Goal: Information Seeking & Learning: Learn about a topic

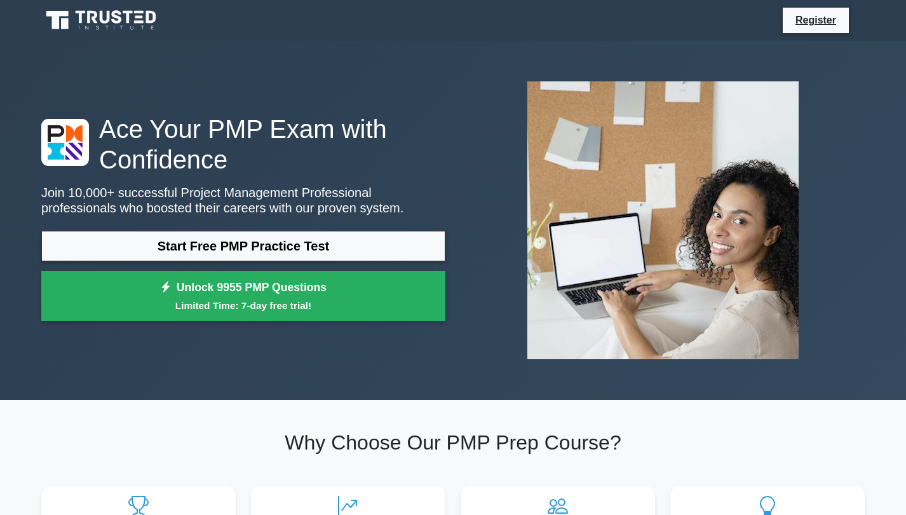
click at [282, 247] on link "Start Free PMP Practice Test" at bounding box center [243, 246] width 404 height 30
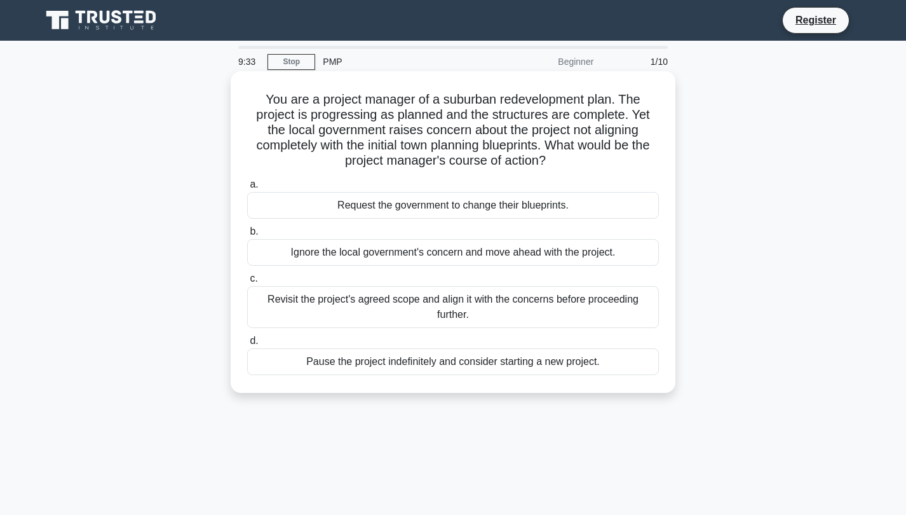
click at [360, 302] on div "Revisit the project's agreed scope and align it with the concerns before procee…" at bounding box center [453, 307] width 412 height 42
click at [247, 283] on input "c. Revisit the project's agreed scope and align it with the concerns before pro…" at bounding box center [247, 278] width 0 height 8
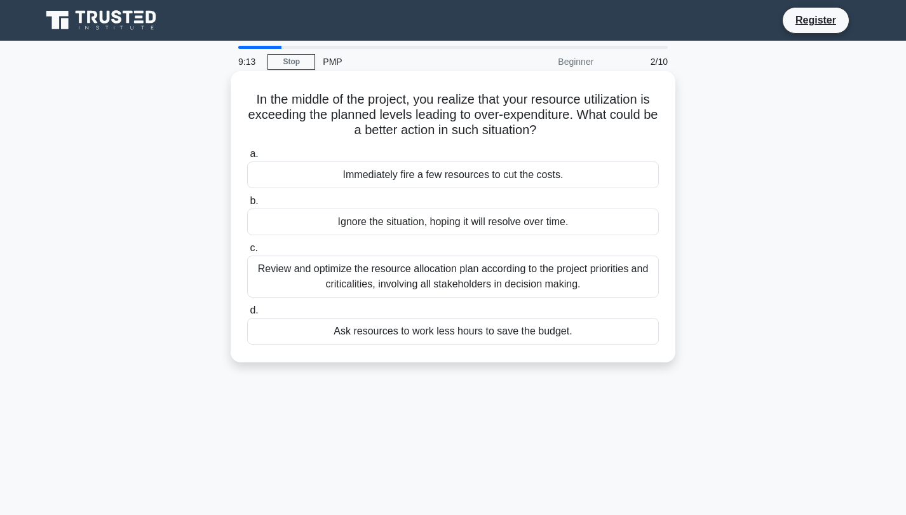
click at [397, 276] on div "Review and optimize the resource allocation plan according to the project prior…" at bounding box center [453, 276] width 412 height 42
click at [247, 252] on input "c. Review and optimize the resource allocation plan according to the project pr…" at bounding box center [247, 248] width 0 height 8
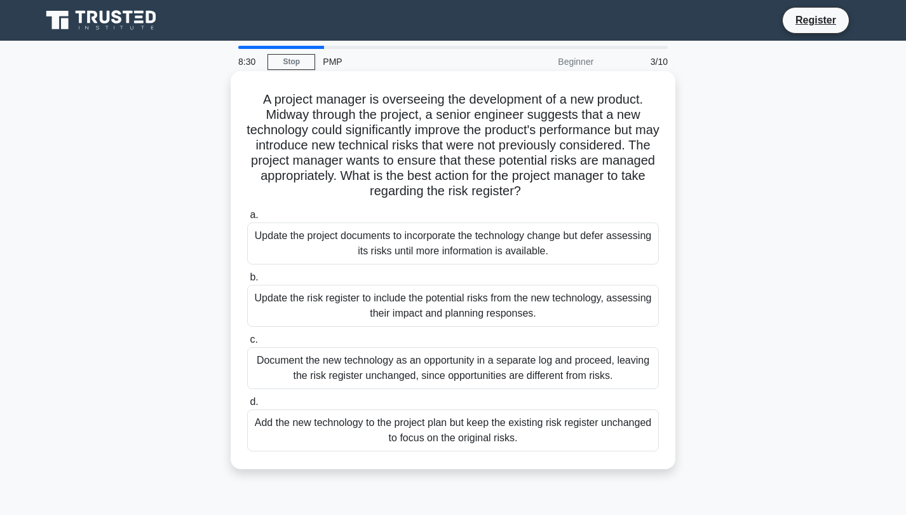
click at [410, 300] on div "Update the risk register to include the potential risks from the new technology…" at bounding box center [453, 306] width 412 height 42
click at [247, 281] on input "b. Update the risk register to include the potential risks from the new technol…" at bounding box center [247, 277] width 0 height 8
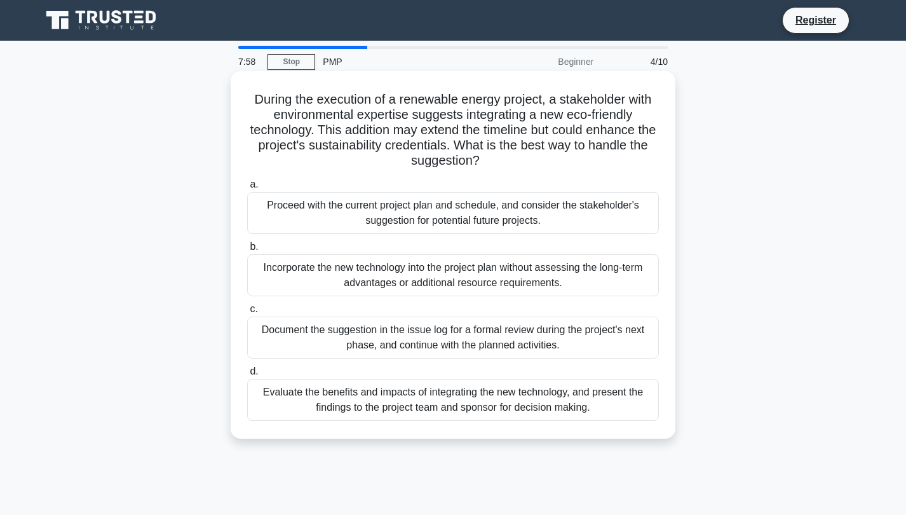
click at [469, 394] on div "Evaluate the benefits and impacts of integrating the new technology, and presen…" at bounding box center [453, 400] width 412 height 42
click at [247, 375] on input "d. Evaluate the benefits and impacts of integrating the new technology, and pre…" at bounding box center [247, 371] width 0 height 8
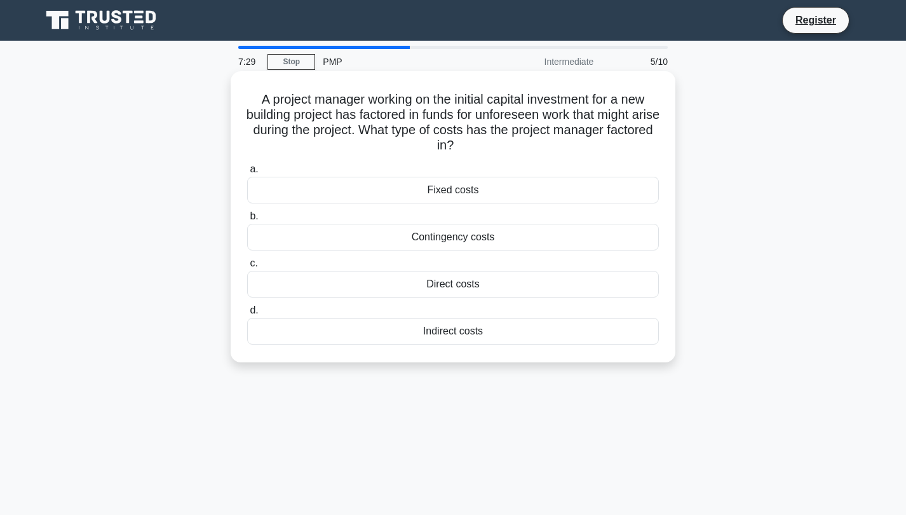
click at [472, 238] on div "Contingency costs" at bounding box center [453, 237] width 412 height 27
click at [247, 220] on input "b. Contingency costs" at bounding box center [247, 216] width 0 height 8
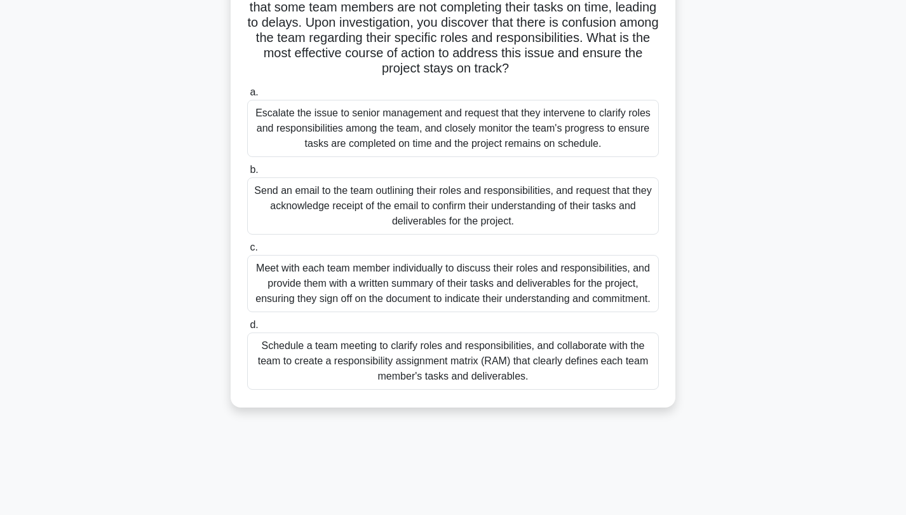
scroll to position [114, 0]
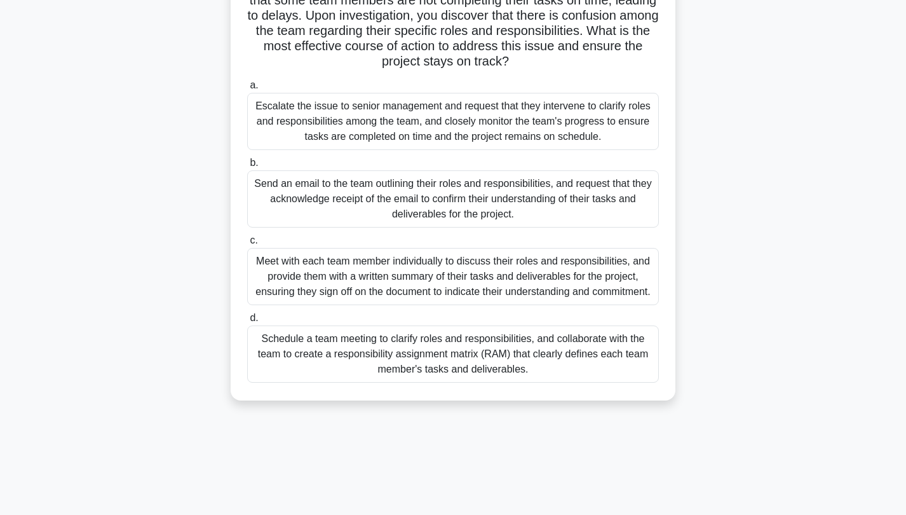
click at [527, 348] on div "Schedule a team meeting to clarify roles and responsibilities, and collaborate …" at bounding box center [453, 353] width 412 height 57
click at [247, 322] on input "d. Schedule a team meeting to clarify roles and responsibilities, and collabora…" at bounding box center [247, 318] width 0 height 8
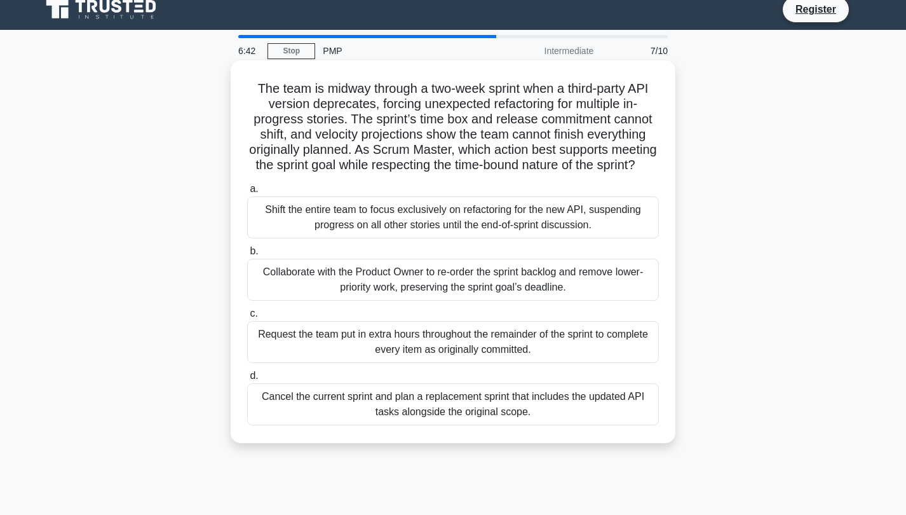
scroll to position [0, 0]
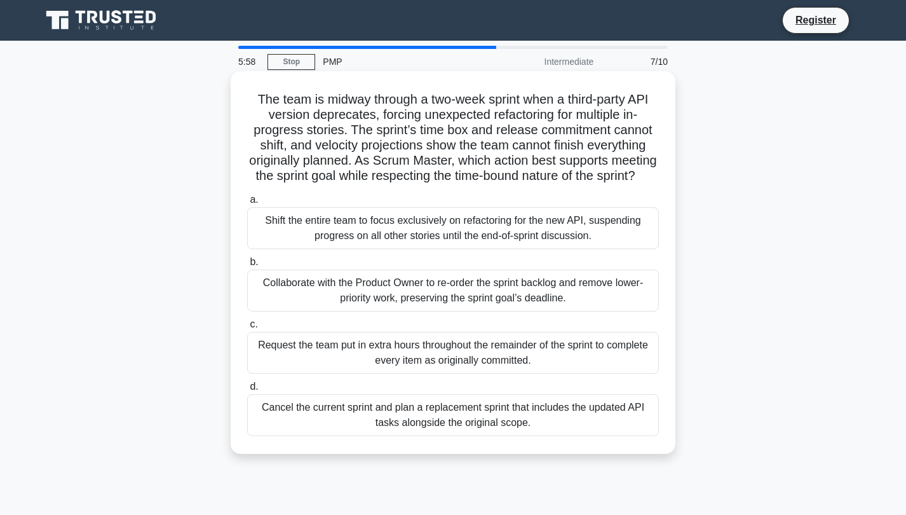
click at [572, 292] on div "Collaborate with the Product Owner to re-order the sprint backlog and remove lo…" at bounding box center [453, 290] width 412 height 42
click at [247, 266] on input "b. Collaborate with the Product Owner to re-order the sprint backlog and remove…" at bounding box center [247, 262] width 0 height 8
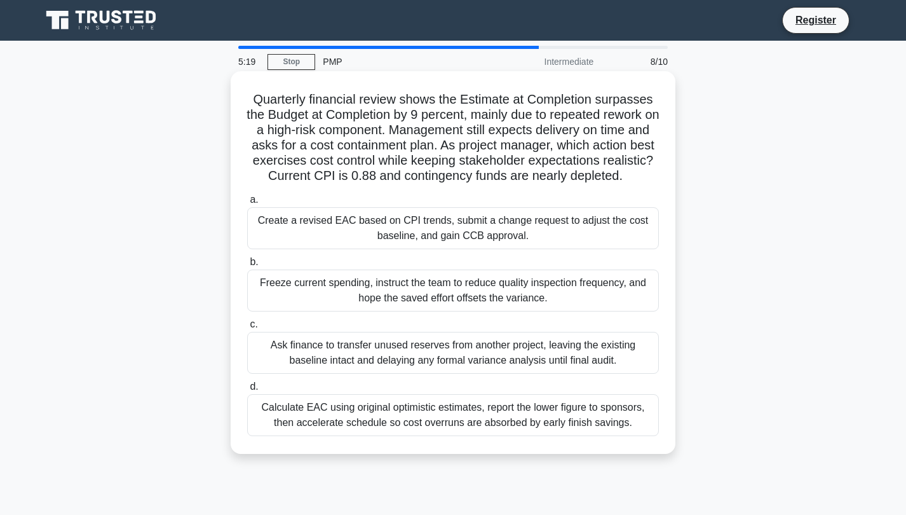
click at [547, 400] on div "Calculate EAC using original optimistic estimates, report the lower figure to s…" at bounding box center [453, 415] width 412 height 42
click at [247, 391] on input "d. Calculate EAC using original optimistic estimates, report the lower figure t…" at bounding box center [247, 386] width 0 height 8
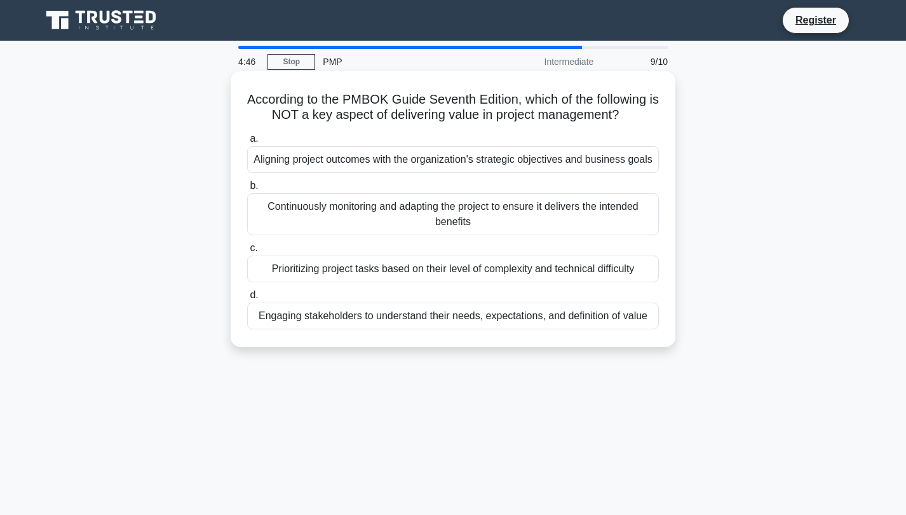
click at [454, 275] on div "Prioritizing project tasks based on their level of complexity and technical dif…" at bounding box center [453, 268] width 412 height 27
click at [247, 252] on input "c. Prioritizing project tasks based on their level of complexity and technical …" at bounding box center [247, 248] width 0 height 8
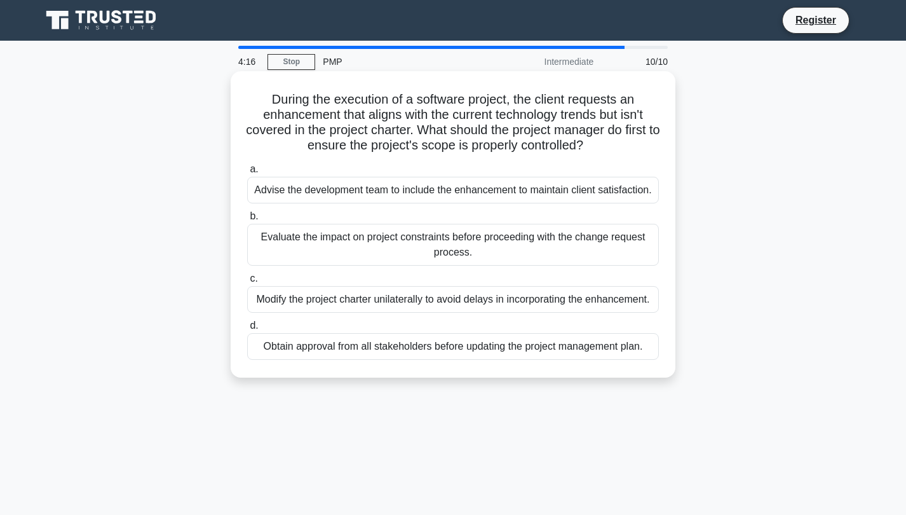
click at [485, 247] on div "Evaluate the impact on project constraints before proceeding with the change re…" at bounding box center [453, 245] width 412 height 42
click at [247, 220] on input "b. Evaluate the impact on project constraints before proceeding with the change…" at bounding box center [247, 216] width 0 height 8
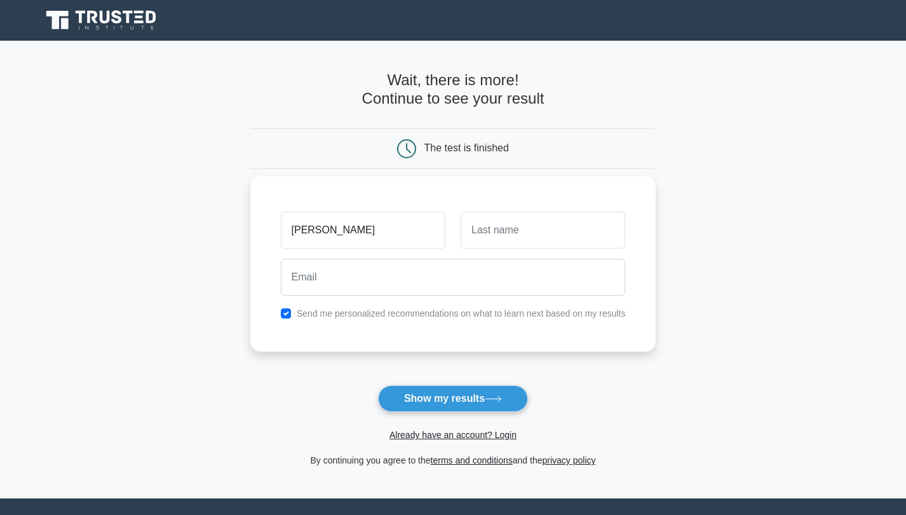
type input "[PERSON_NAME]"
type input "Camara"
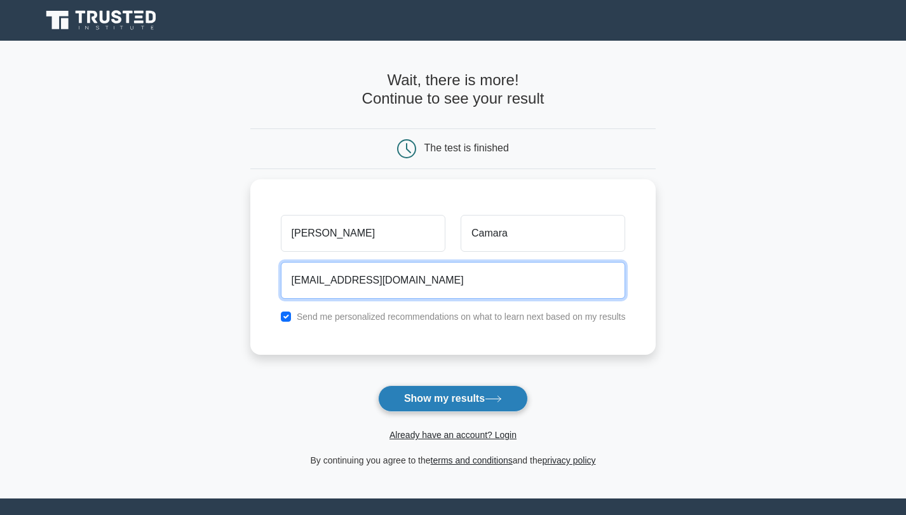
type input "adamaC336@gmail.com"
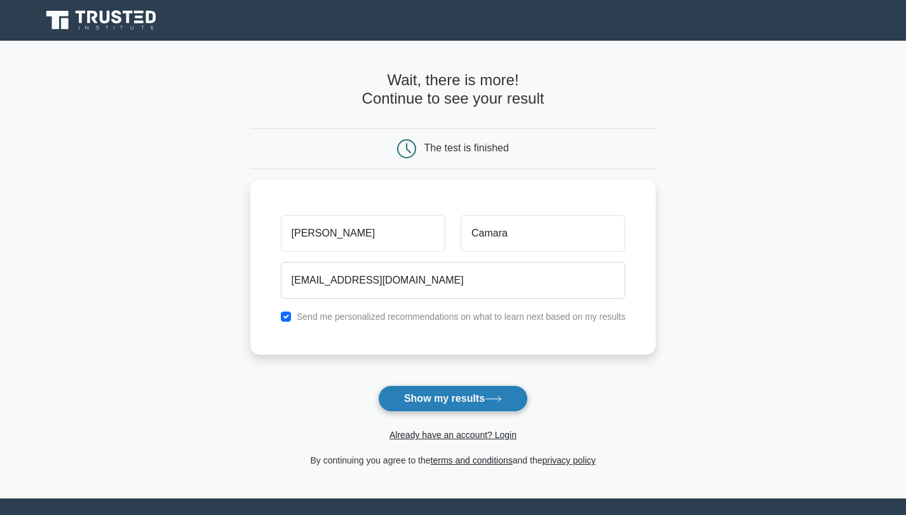
click at [475, 396] on button "Show my results" at bounding box center [453, 398] width 150 height 27
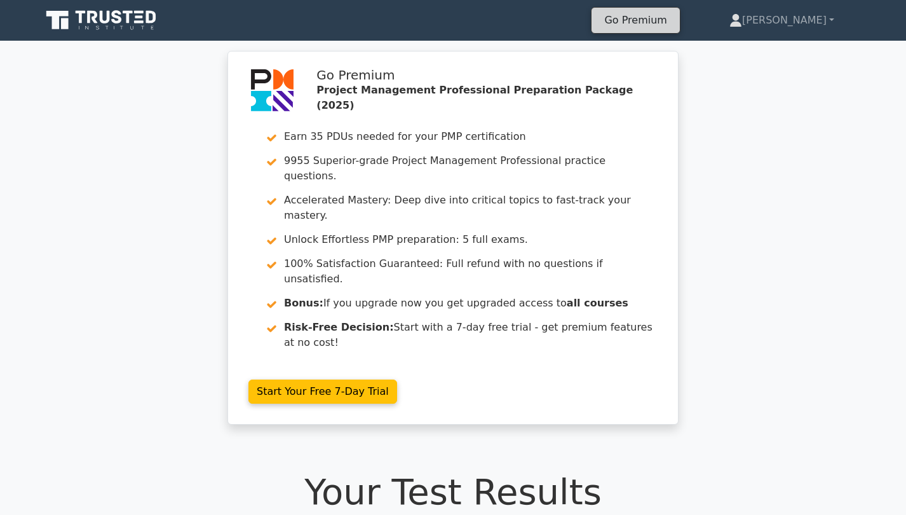
click at [674, 17] on link "Go Premium" at bounding box center [636, 19] width 78 height 17
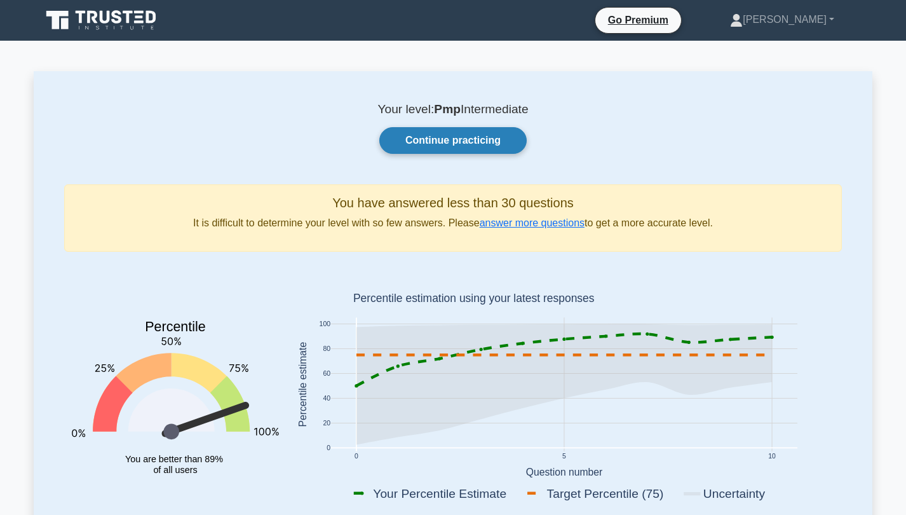
click at [470, 141] on link "Continue practicing" at bounding box center [452, 140] width 147 height 27
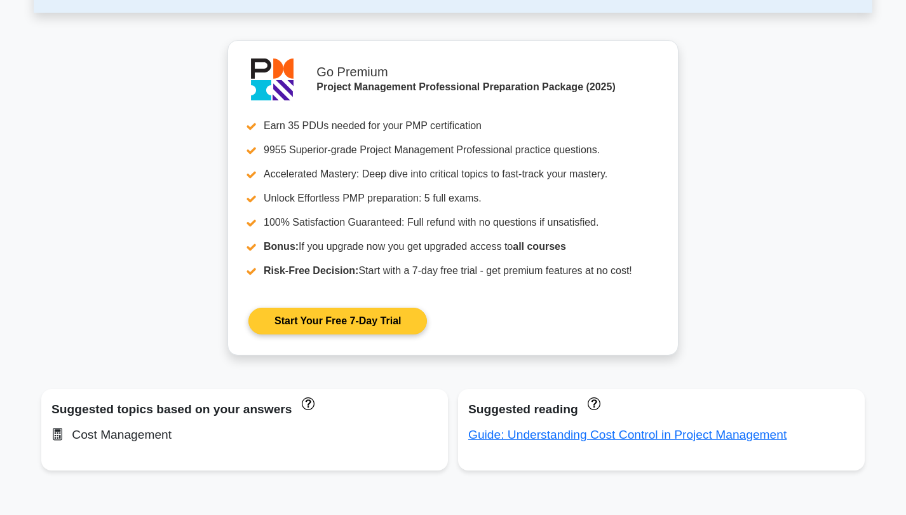
scroll to position [541, 0]
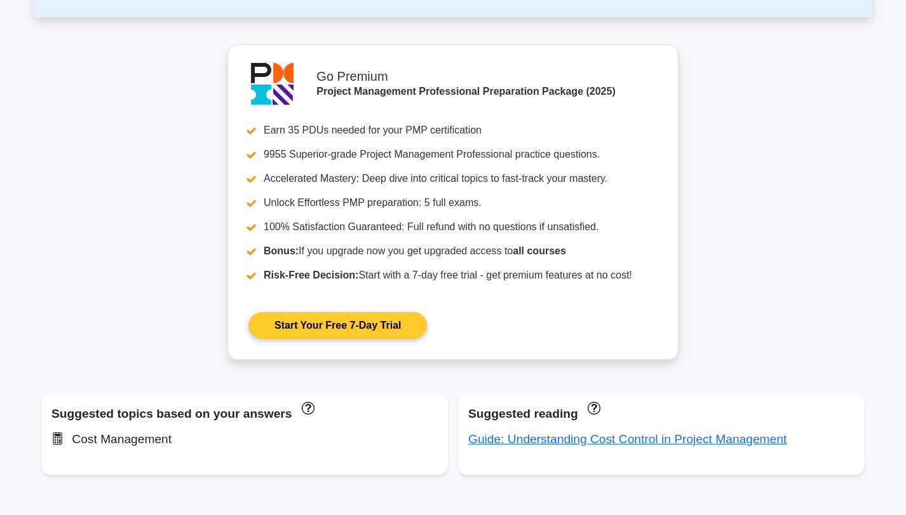
click at [388, 323] on link "Start Your Free 7-Day Trial" at bounding box center [337, 325] width 179 height 27
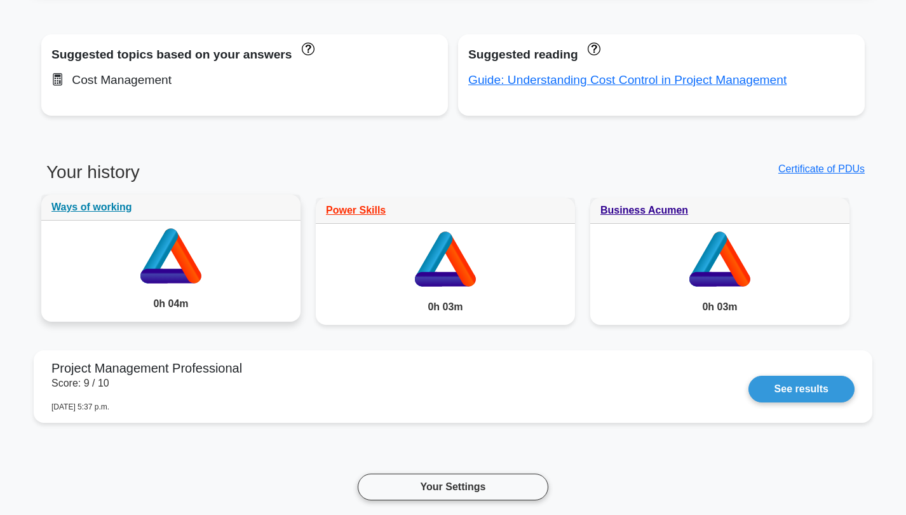
scroll to position [568, 0]
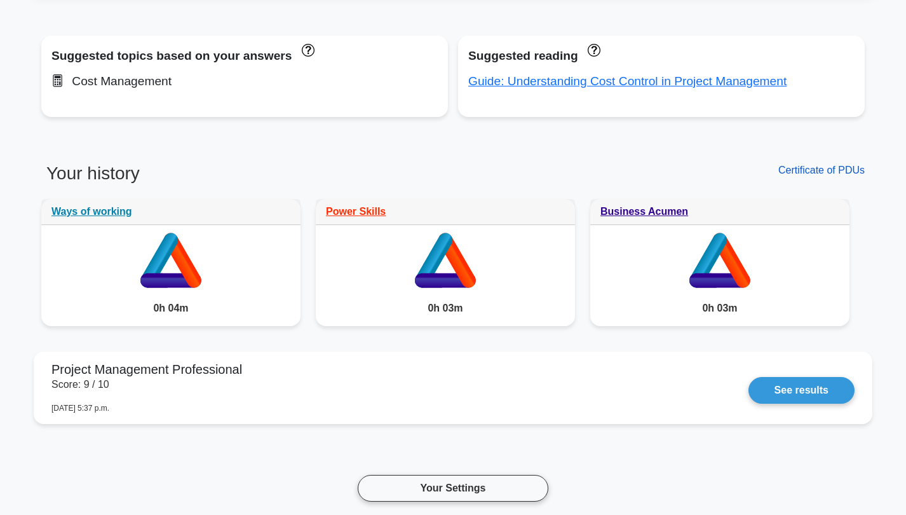
click at [809, 165] on link "Certificate of PDUs" at bounding box center [821, 170] width 86 height 11
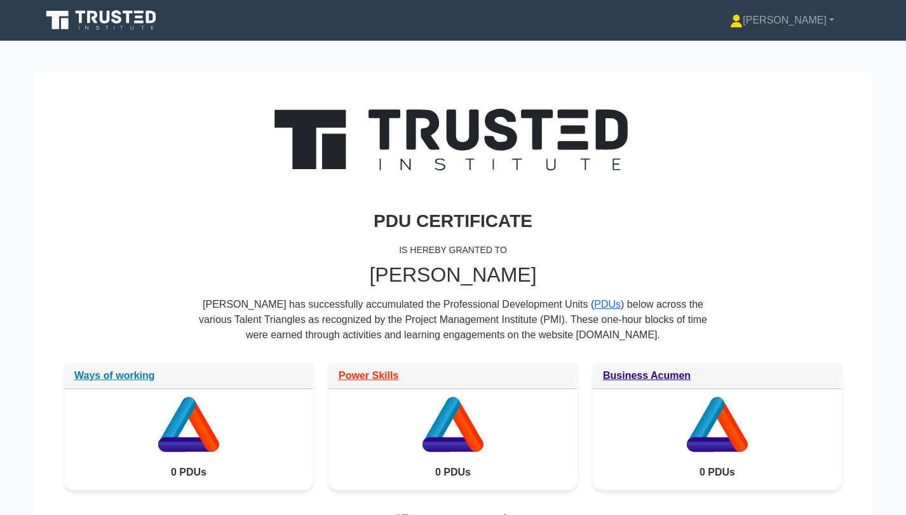
click at [126, 20] on icon at bounding box center [102, 20] width 122 height 24
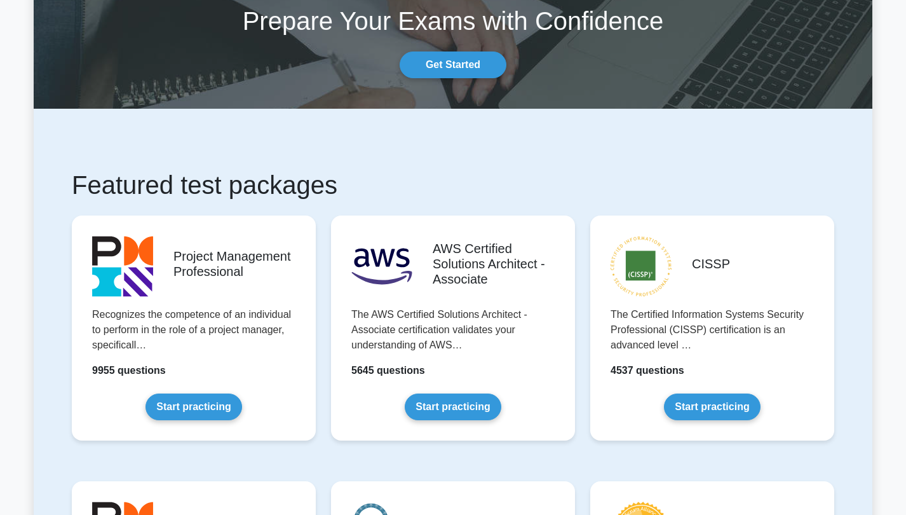
scroll to position [143, 0]
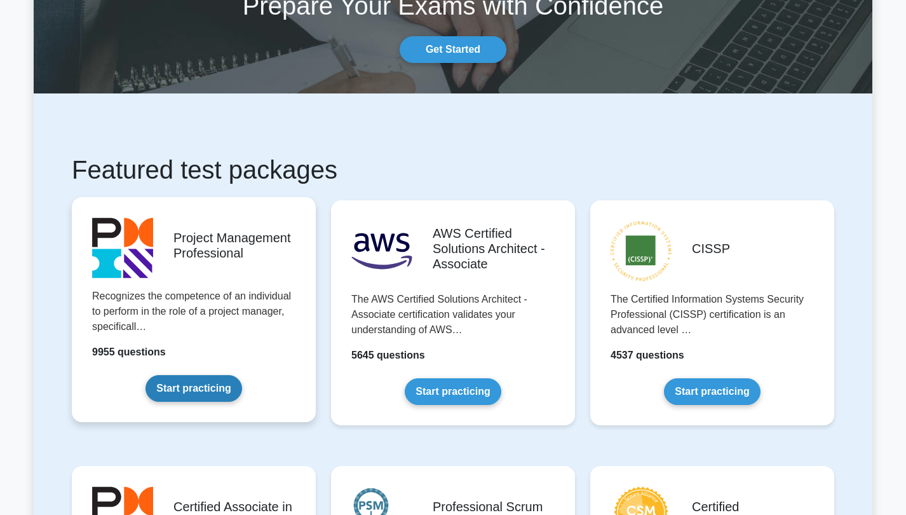
click at [233, 375] on link "Start practicing" at bounding box center [193, 388] width 96 height 27
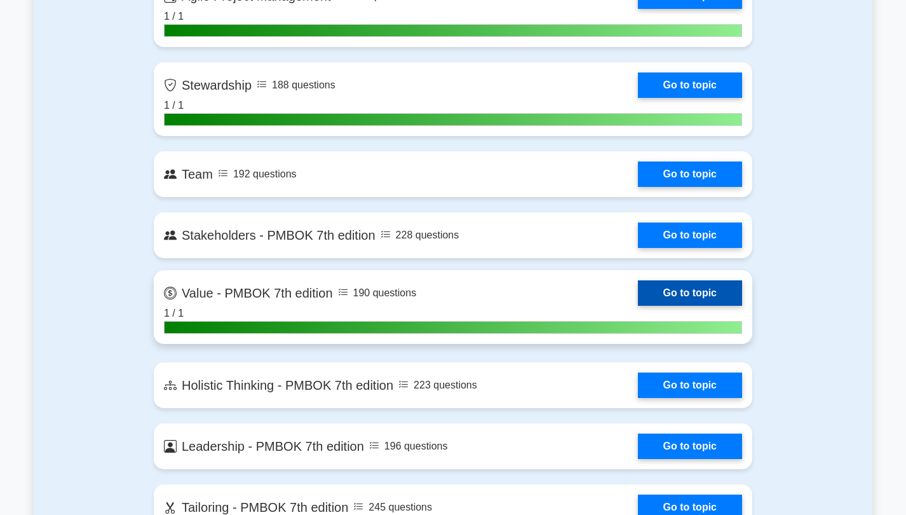
scroll to position [2582, 0]
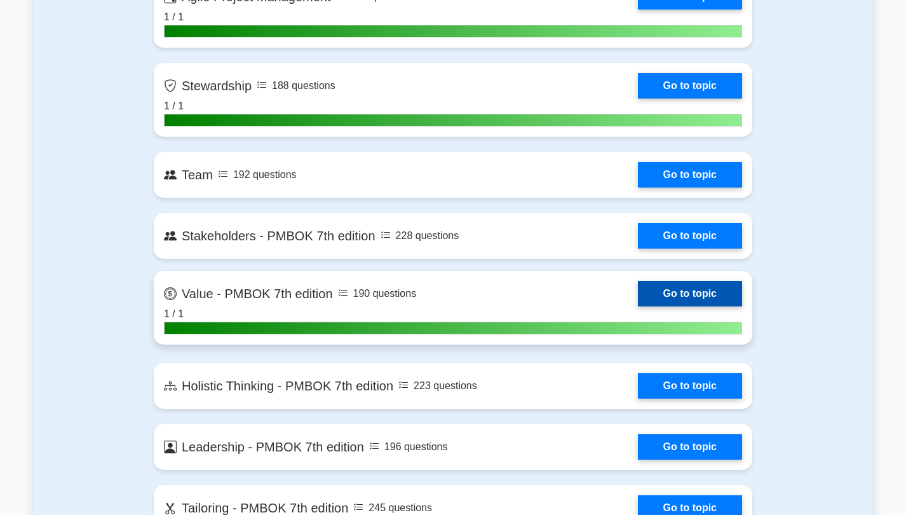
click at [638, 302] on link "Go to topic" at bounding box center [690, 293] width 104 height 25
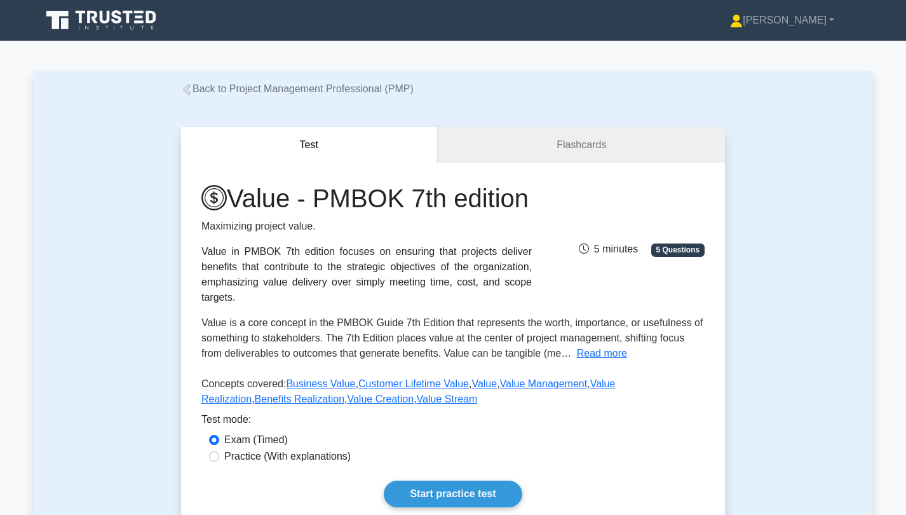
click at [198, 90] on link "Back to Project Management Professional (PMP)" at bounding box center [297, 88] width 233 height 11
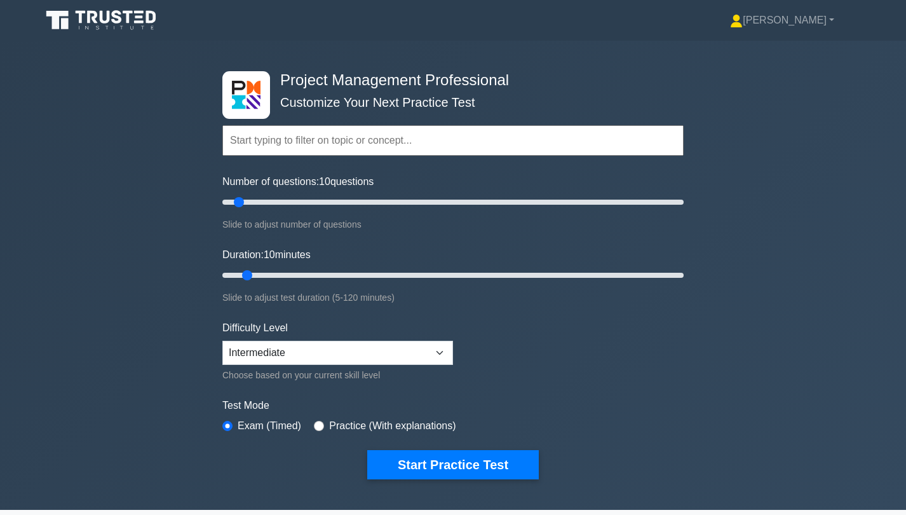
click at [282, 140] on input "text" at bounding box center [452, 140] width 461 height 30
click at [469, 459] on button "Start Practice Test" at bounding box center [453, 464] width 172 height 29
select select "intermediate"
click at [96, 23] on icon at bounding box center [93, 17] width 10 height 13
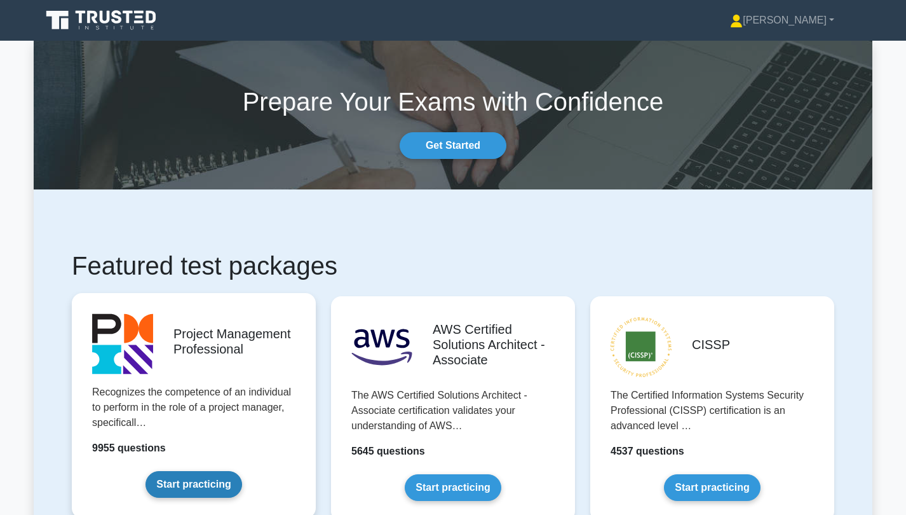
click at [205, 487] on link "Start practicing" at bounding box center [193, 484] width 96 height 27
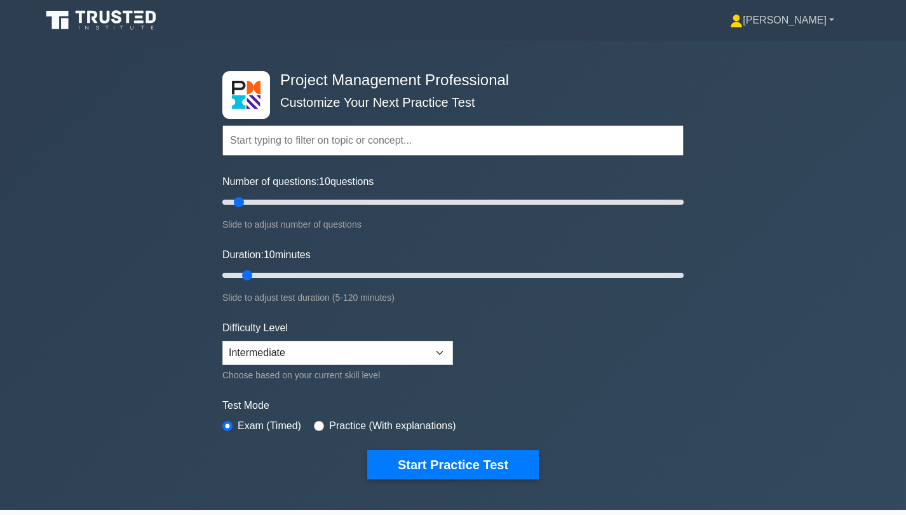
click at [804, 17] on link "[PERSON_NAME]" at bounding box center [781, 20] width 165 height 25
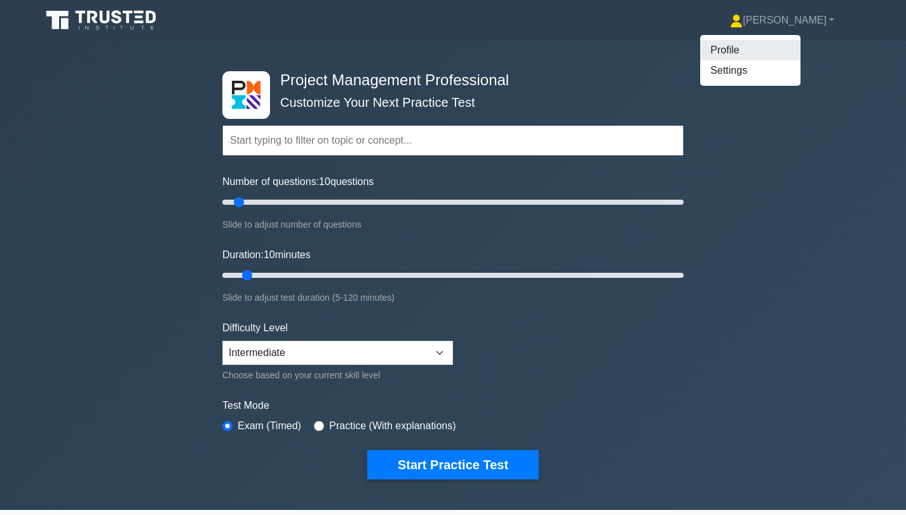
click at [800, 44] on link "Profile" at bounding box center [750, 50] width 100 height 20
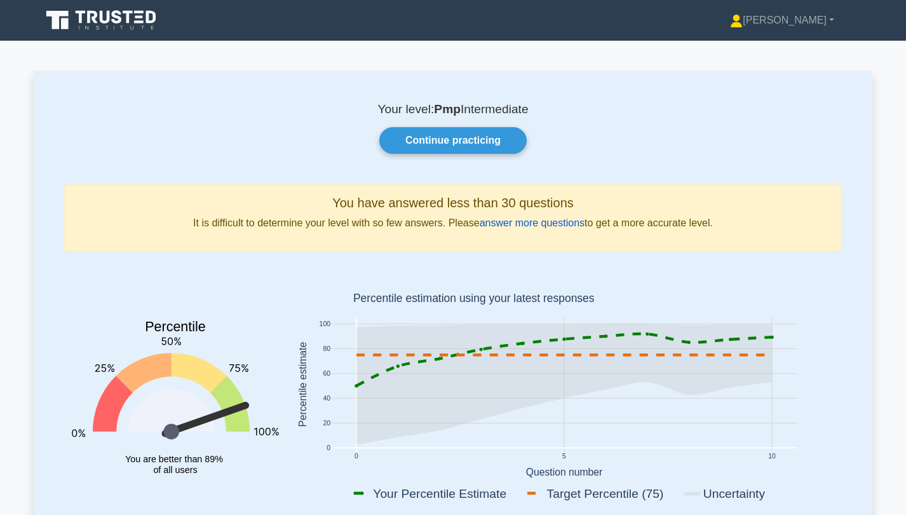
click at [536, 226] on link "answer more questions" at bounding box center [532, 222] width 105 height 11
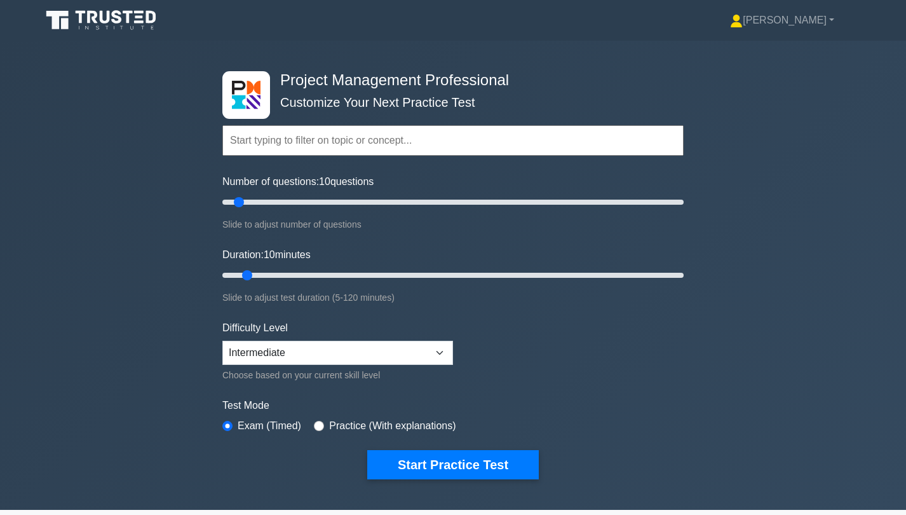
click at [244, 197] on input "Number of questions: 10 questions" at bounding box center [452, 201] width 461 height 15
drag, startPoint x: 245, startPoint y: 201, endPoint x: 262, endPoint y: 202, distance: 17.8
type input "20"
click at [262, 202] on input "Number of questions: 20 questions" at bounding box center [452, 201] width 461 height 15
drag, startPoint x: 251, startPoint y: 274, endPoint x: 278, endPoint y: 273, distance: 27.3
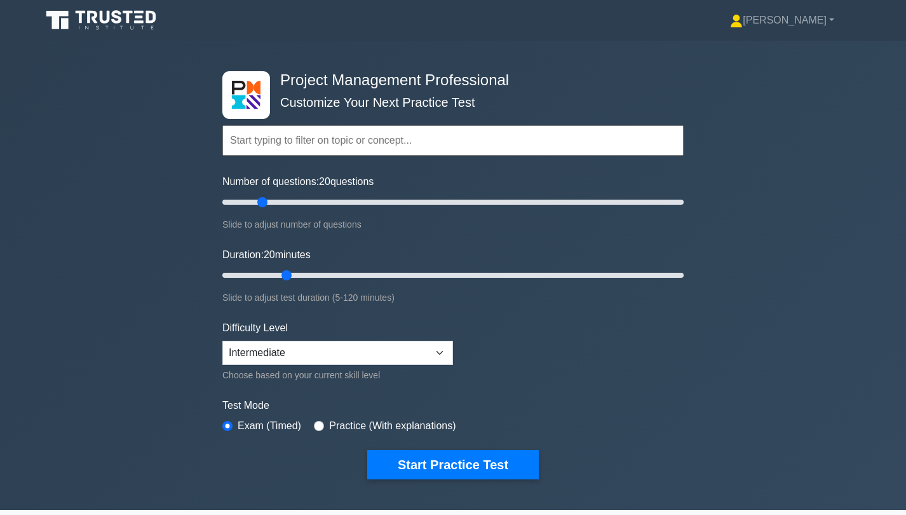
type input "20"
click at [278, 273] on input "Duration: 20 minutes" at bounding box center [452, 274] width 461 height 15
click at [436, 467] on button "Start Practice Test" at bounding box center [453, 464] width 172 height 29
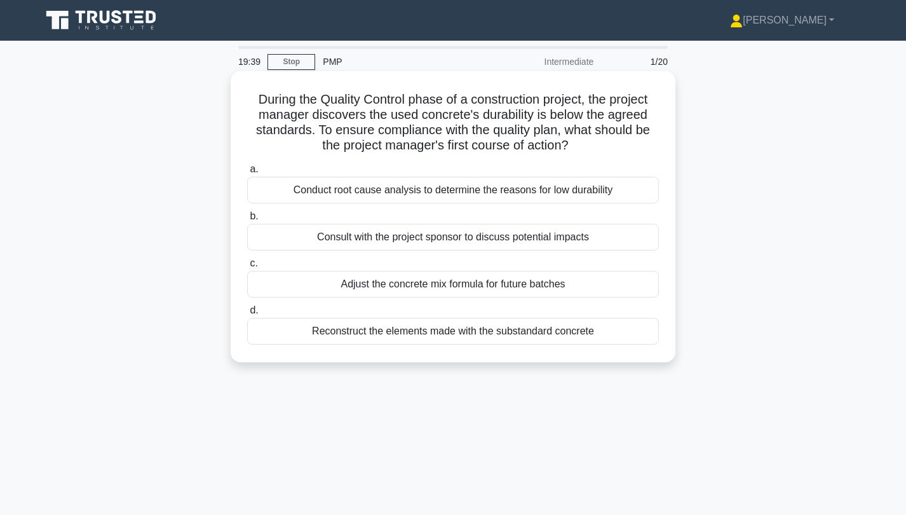
click at [448, 188] on div "Conduct root cause analysis to determine the reasons for low durability" at bounding box center [453, 190] width 412 height 27
click at [247, 173] on input "a. Conduct root cause analysis to determine the reasons for low durability" at bounding box center [247, 169] width 0 height 8
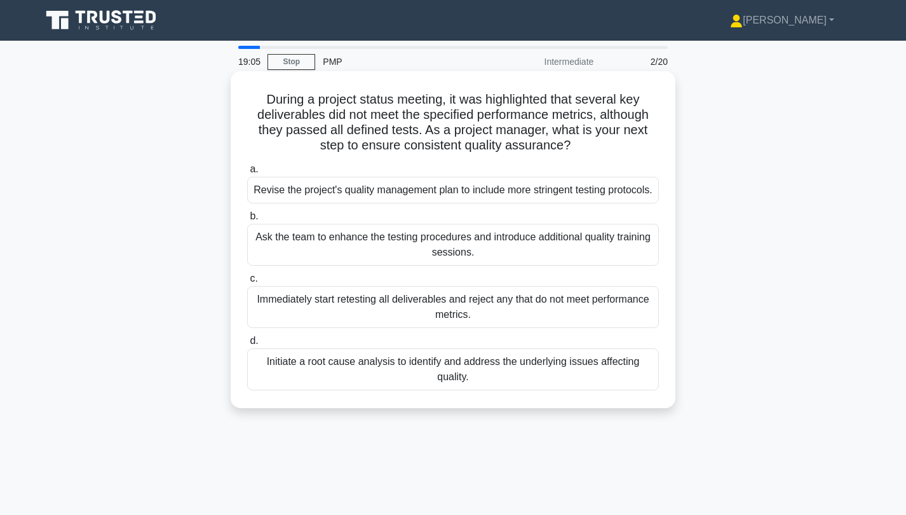
click at [482, 382] on div "Initiate a root cause analysis to identify and address the underlying issues af…" at bounding box center [453, 369] width 412 height 42
click at [247, 345] on input "d. Initiate a root cause analysis to identify and address the underlying issues…" at bounding box center [247, 341] width 0 height 8
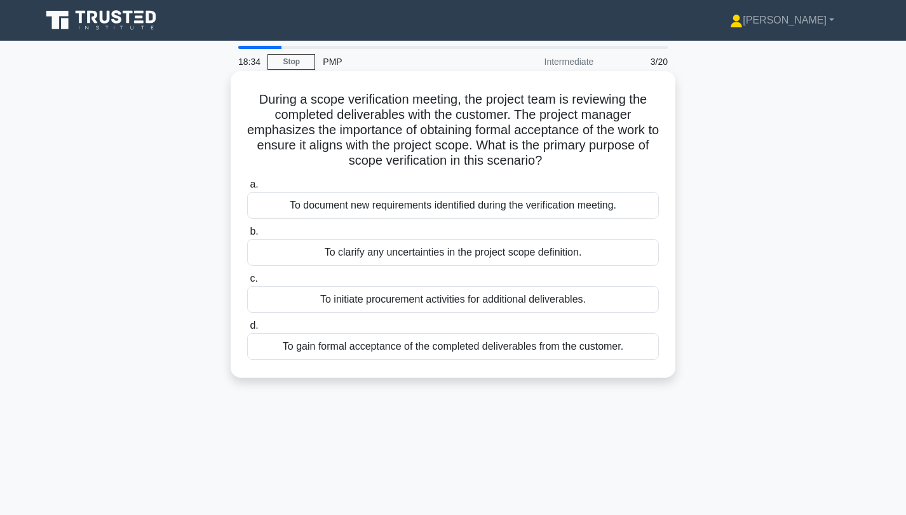
click at [475, 349] on div "To gain formal acceptance of the completed deliverables from the customer." at bounding box center [453, 346] width 412 height 27
click at [247, 330] on input "d. To gain formal acceptance of the completed deliverables from the customer." at bounding box center [247, 325] width 0 height 8
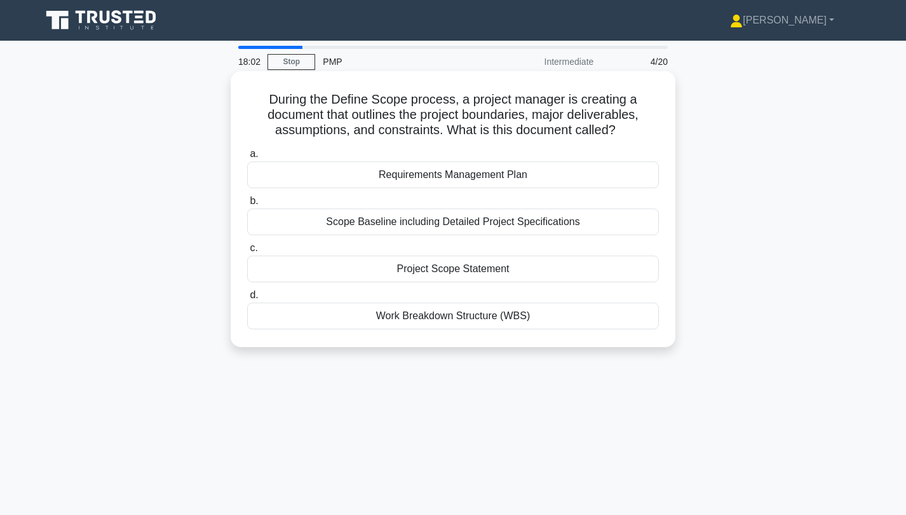
click at [496, 274] on div "Project Scope Statement" at bounding box center [453, 268] width 412 height 27
click at [247, 252] on input "c. Project Scope Statement" at bounding box center [247, 248] width 0 height 8
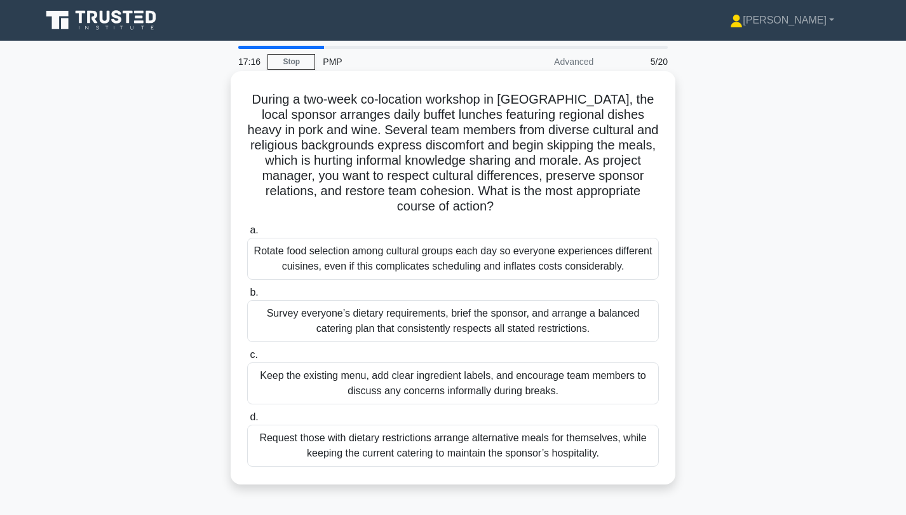
click at [491, 317] on div "Survey everyone’s dietary requirements, brief the sponsor, and arrange a balanc…" at bounding box center [453, 321] width 412 height 42
click at [247, 297] on input "b. Survey everyone’s dietary requirements, brief the sponsor, and arrange a bal…" at bounding box center [247, 292] width 0 height 8
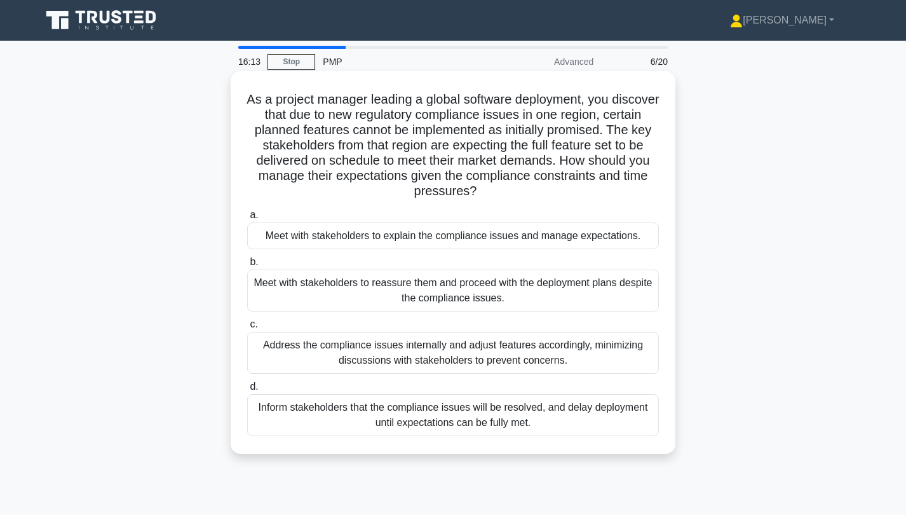
click at [523, 233] on div "Meet with stakeholders to explain the compliance issues and manage expectations." at bounding box center [453, 235] width 412 height 27
click at [247, 219] on input "a. Meet with stakeholders to explain the compliance issues and manage expectati…" at bounding box center [247, 215] width 0 height 8
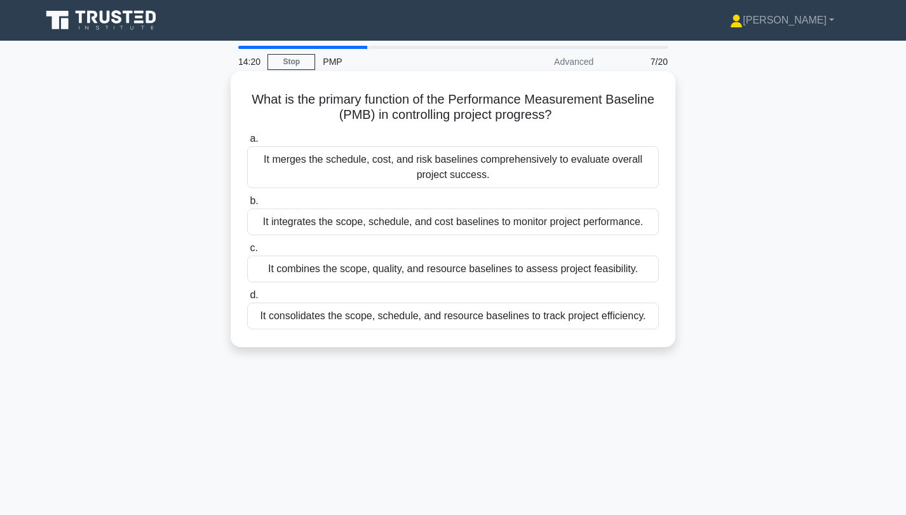
click at [351, 320] on div "It consolidates the scope, schedule, and resource baselines to track project ef…" at bounding box center [453, 315] width 412 height 27
click at [247, 299] on input "d. It consolidates the scope, schedule, and resource baselines to track project…" at bounding box center [247, 295] width 0 height 8
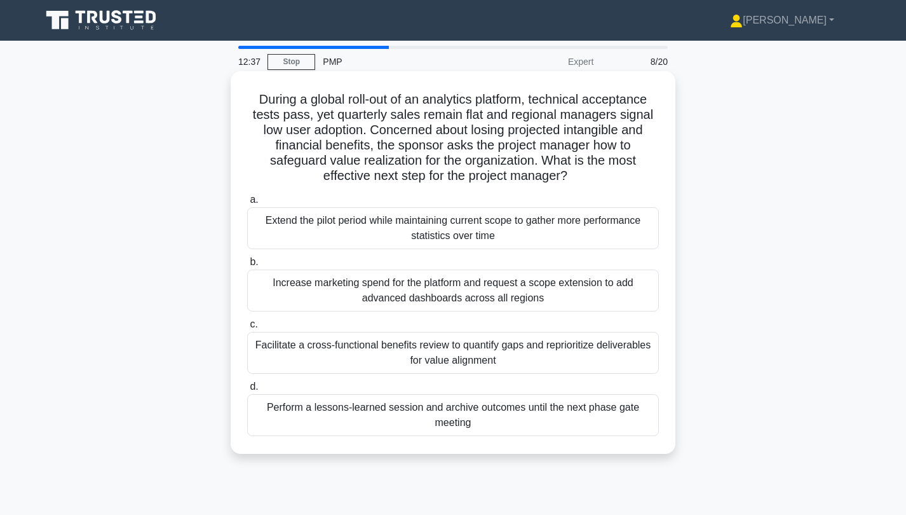
click at [379, 352] on div "Facilitate a cross-functional benefits review to quantify gaps and reprioritize…" at bounding box center [453, 353] width 412 height 42
click at [247, 328] on input "c. Facilitate a cross-functional benefits review to quantify gaps and repriorit…" at bounding box center [247, 324] width 0 height 8
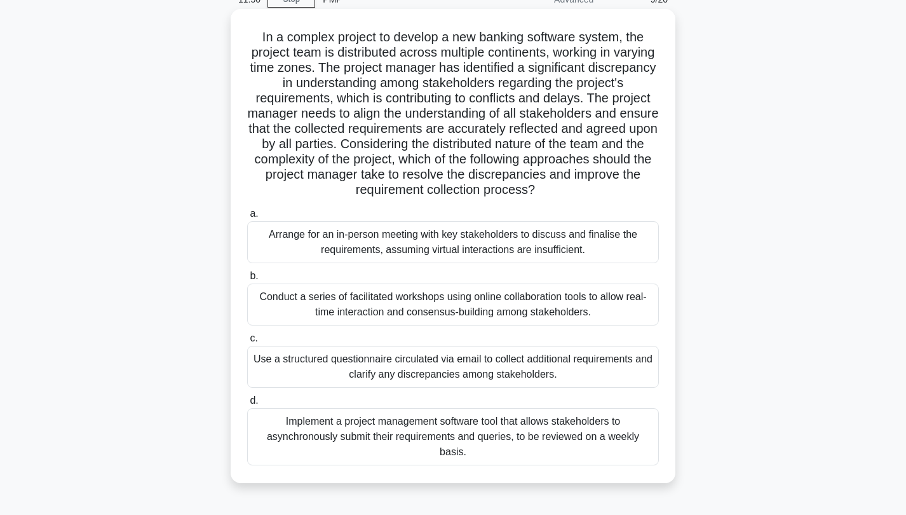
scroll to position [83, 0]
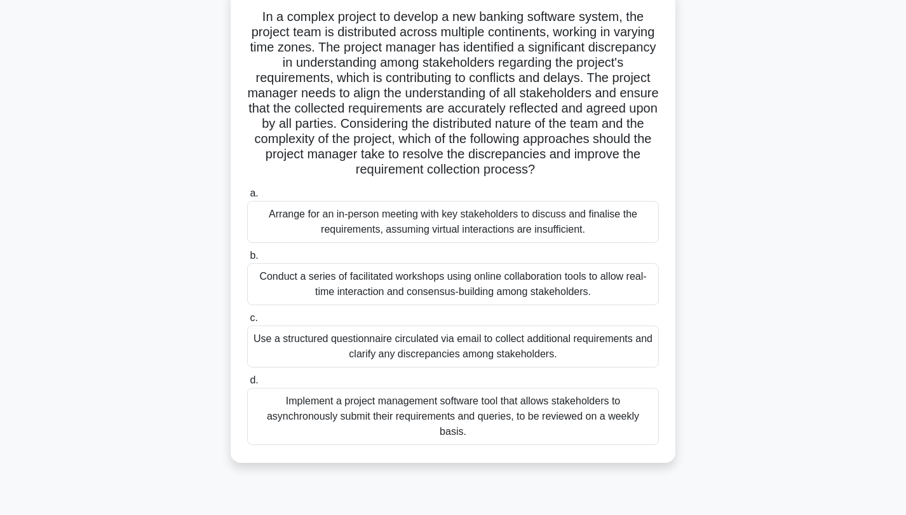
click at [450, 409] on div "Implement a project management software tool that allows stakeholders to asynch…" at bounding box center [453, 416] width 412 height 57
click at [247, 384] on input "d. Implement a project management software tool that allows stakeholders to asy…" at bounding box center [247, 380] width 0 height 8
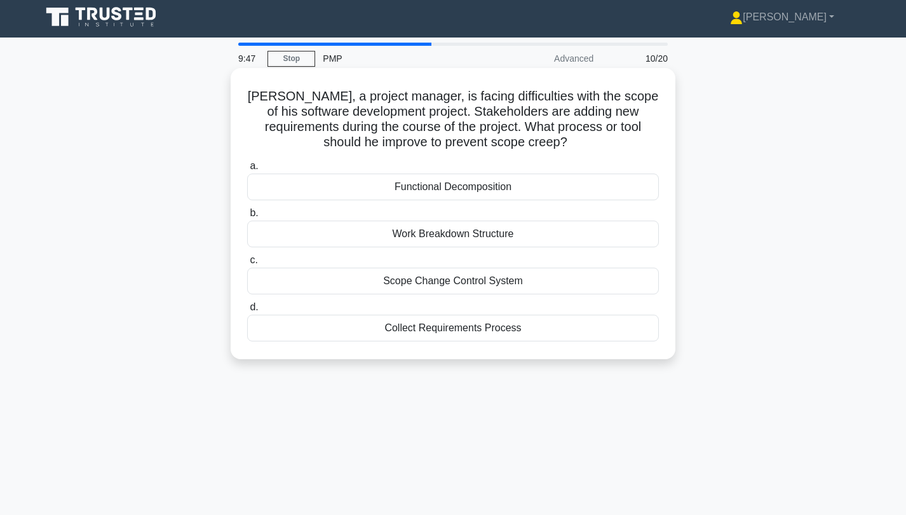
scroll to position [0, 0]
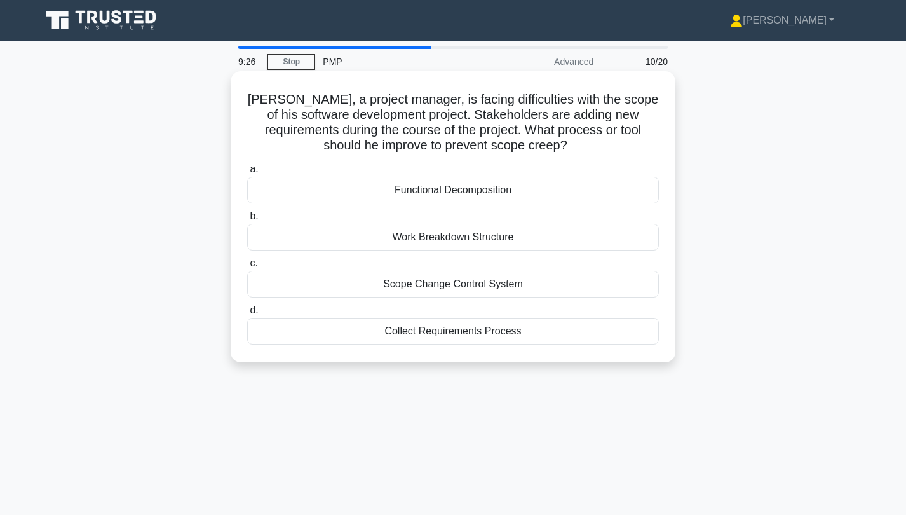
click at [422, 280] on div "Scope Change Control System" at bounding box center [453, 284] width 412 height 27
click at [247, 267] on input "c. Scope Change Control System" at bounding box center [247, 263] width 0 height 8
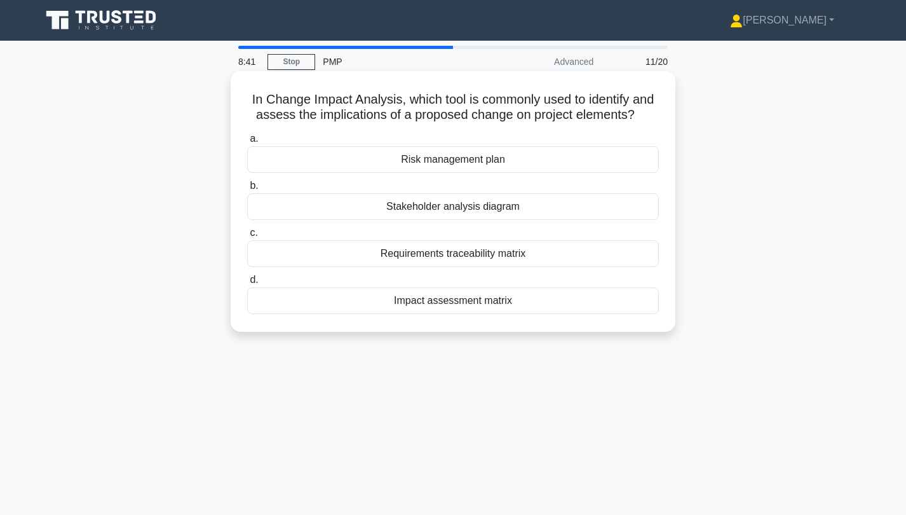
click at [457, 299] on div "Impact assessment matrix" at bounding box center [453, 300] width 412 height 27
click at [247, 284] on input "d. Impact assessment matrix" at bounding box center [247, 280] width 0 height 8
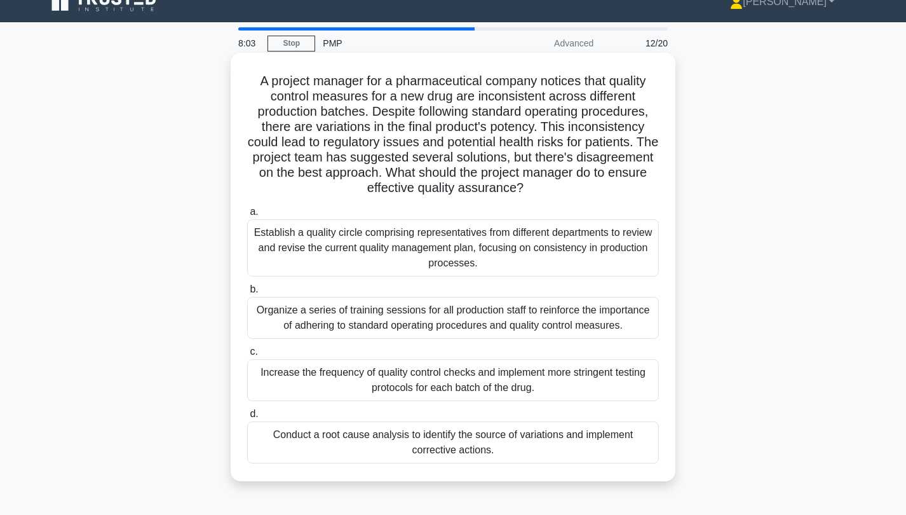
scroll to position [21, 0]
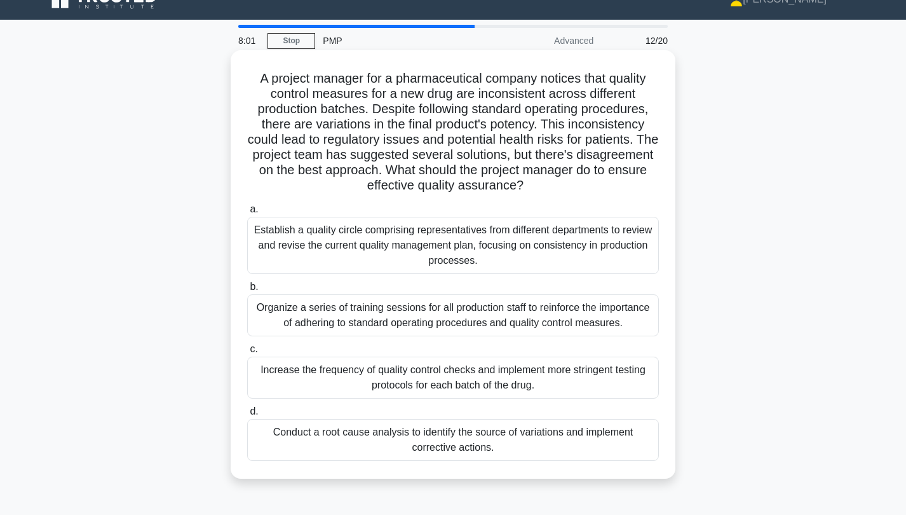
click at [513, 436] on div "Conduct a root cause analysis to identify the source of variations and implemen…" at bounding box center [453, 440] width 412 height 42
click at [247, 415] on input "d. Conduct a root cause analysis to identify the source of variations and imple…" at bounding box center [247, 411] width 0 height 8
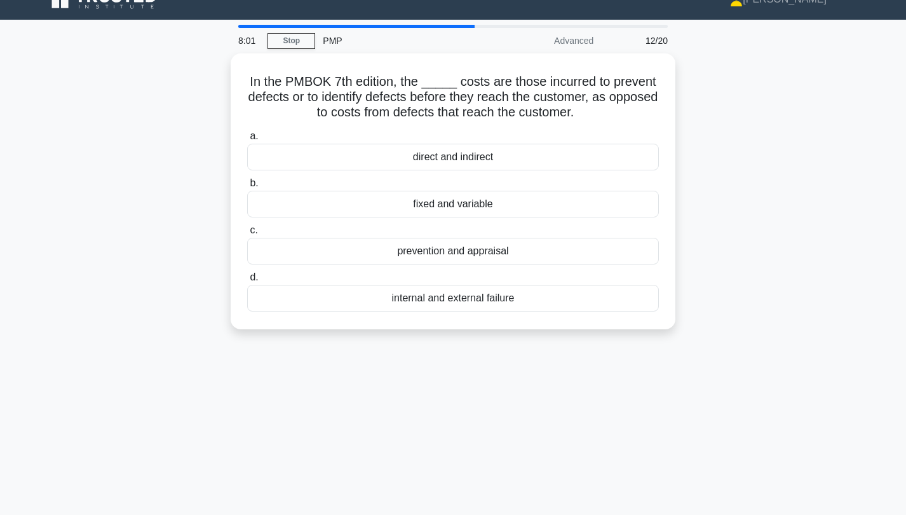
scroll to position [0, 0]
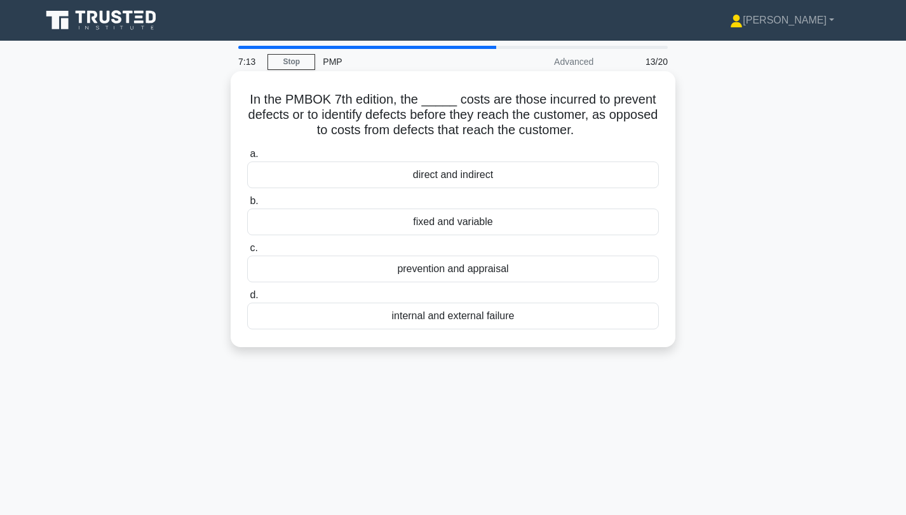
click at [524, 268] on div "prevention and appraisal" at bounding box center [453, 268] width 412 height 27
click at [247, 252] on input "c. prevention and appraisal" at bounding box center [247, 248] width 0 height 8
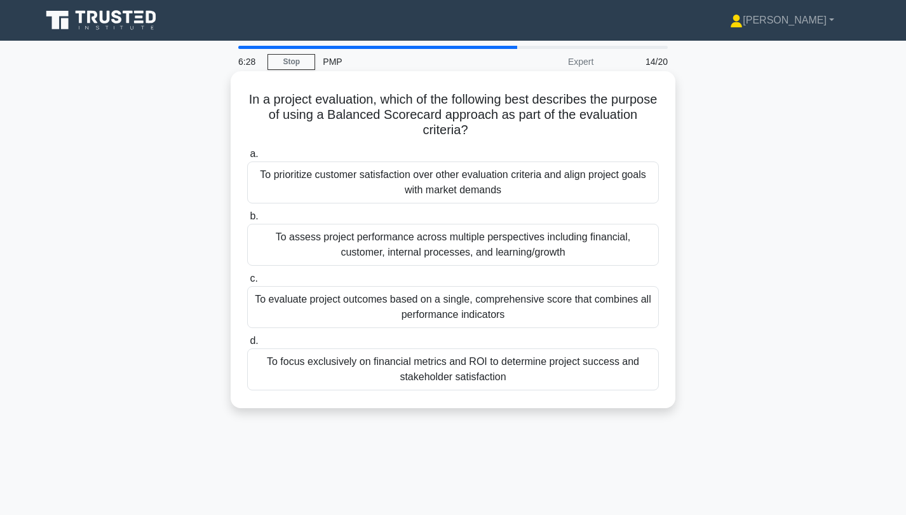
click at [432, 246] on div "To assess project performance across multiple perspectives including financial,…" at bounding box center [453, 245] width 412 height 42
click at [247, 220] on input "b. To assess project performance across multiple perspectives including financi…" at bounding box center [247, 216] width 0 height 8
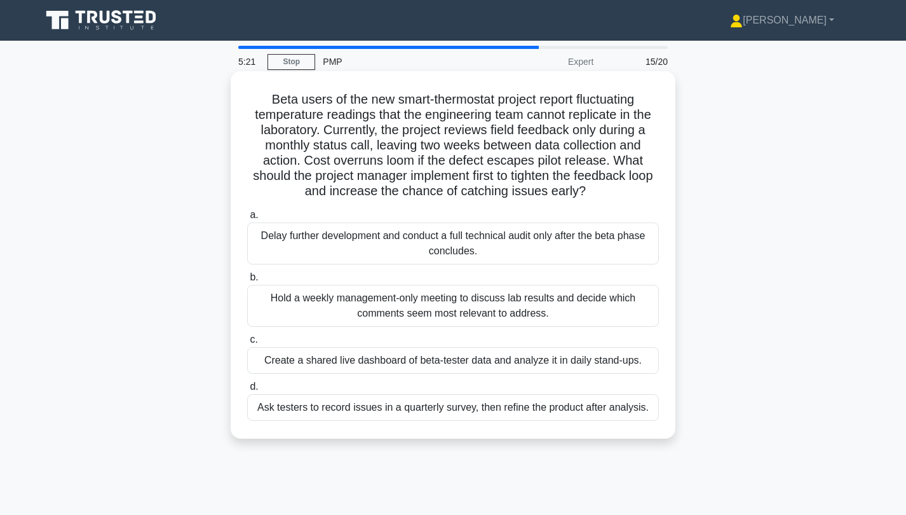
click at [437, 363] on div "Create a shared live dashboard of beta-tester data and analyze it in daily stan…" at bounding box center [453, 360] width 412 height 27
click at [247, 344] on input "c. Create a shared live dashboard of beta-tester data and analyze it in daily s…" at bounding box center [247, 339] width 0 height 8
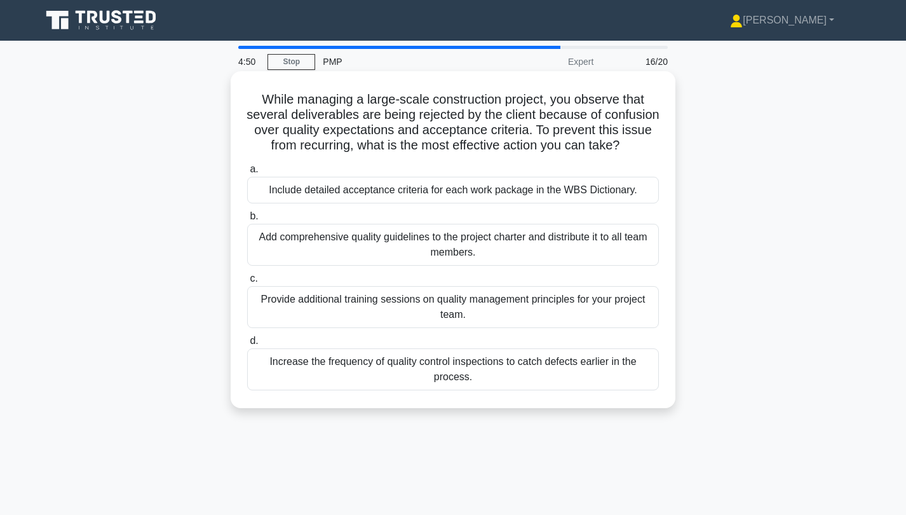
click at [360, 188] on div "Include detailed acceptance criteria for each work package in the WBS Dictionar…" at bounding box center [453, 190] width 412 height 27
click at [247, 173] on input "a. Include detailed acceptance criteria for each work package in the WBS Dictio…" at bounding box center [247, 169] width 0 height 8
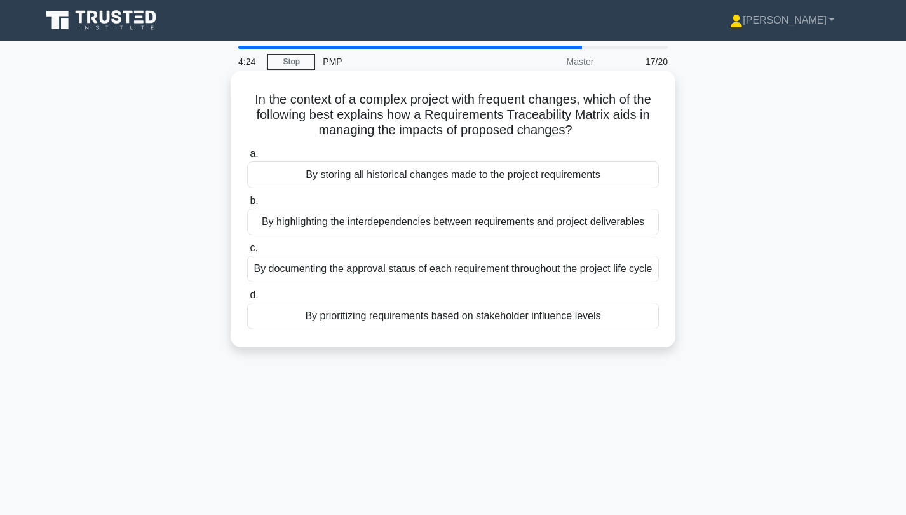
click at [413, 175] on div "By storing all historical changes made to the project requirements" at bounding box center [453, 174] width 412 height 27
click at [247, 158] on input "a. By storing all historical changes made to the project requirements" at bounding box center [247, 154] width 0 height 8
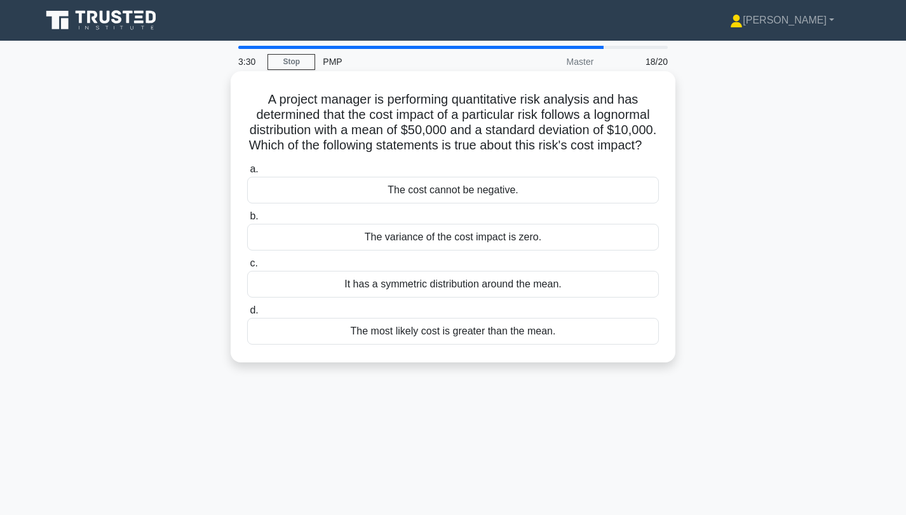
click at [433, 297] on div "It has a symmetric distribution around the mean." at bounding box center [453, 284] width 412 height 27
click at [247, 267] on input "c. It has a symmetric distribution around the mean." at bounding box center [247, 263] width 0 height 8
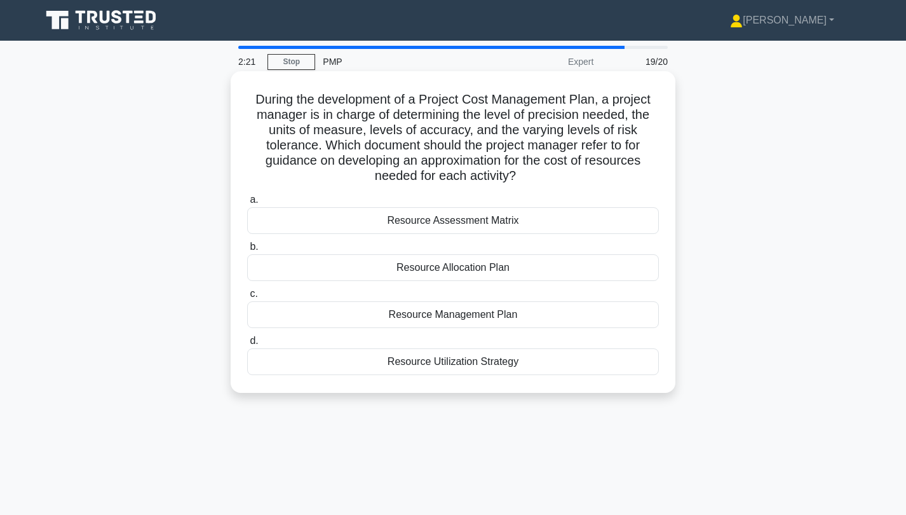
click at [485, 271] on div "Resource Allocation Plan" at bounding box center [453, 267] width 412 height 27
click at [247, 251] on input "b. Resource Allocation Plan" at bounding box center [247, 247] width 0 height 8
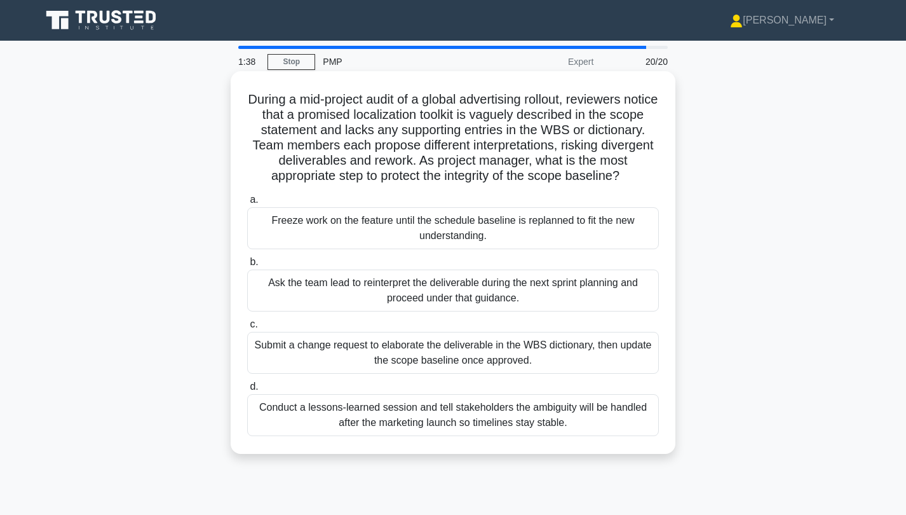
click at [476, 352] on div "Submit a change request to elaborate the deliverable in the WBS dictionary, the…" at bounding box center [453, 353] width 412 height 42
click at [247, 328] on input "c. Submit a change request to elaborate the deliverable in the WBS dictionary, …" at bounding box center [247, 324] width 0 height 8
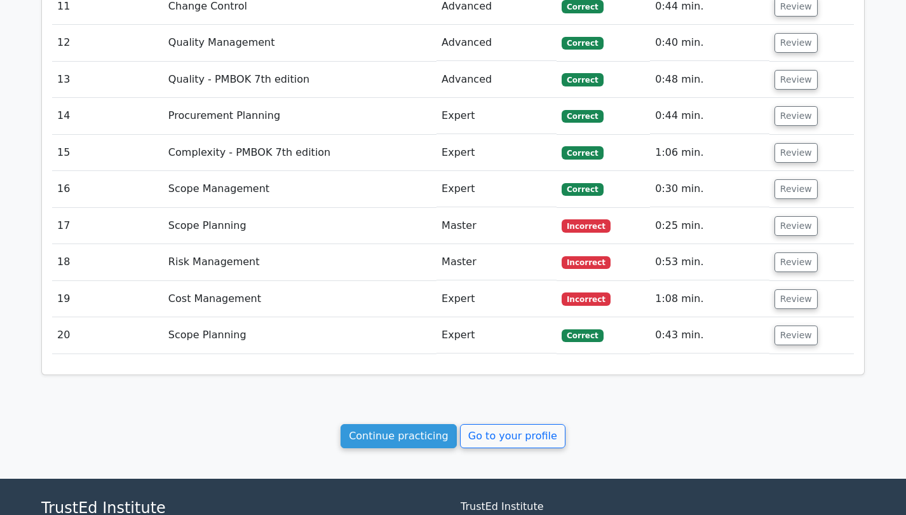
scroll to position [1948, 0]
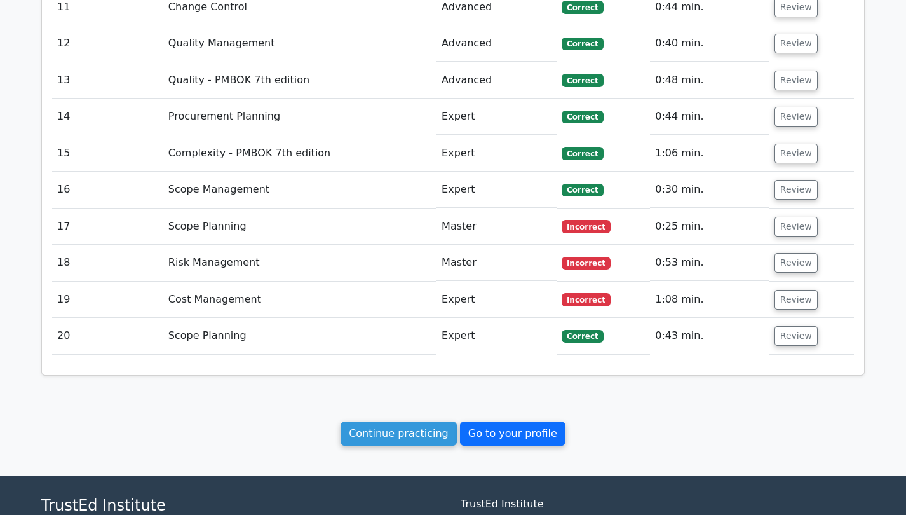
click at [532, 421] on link "Go to your profile" at bounding box center [512, 433] width 105 height 24
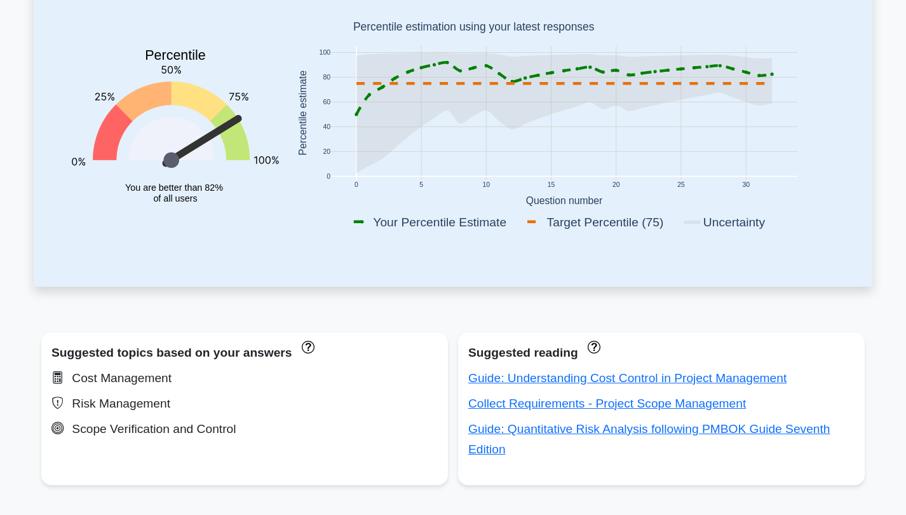
scroll to position [242, 0]
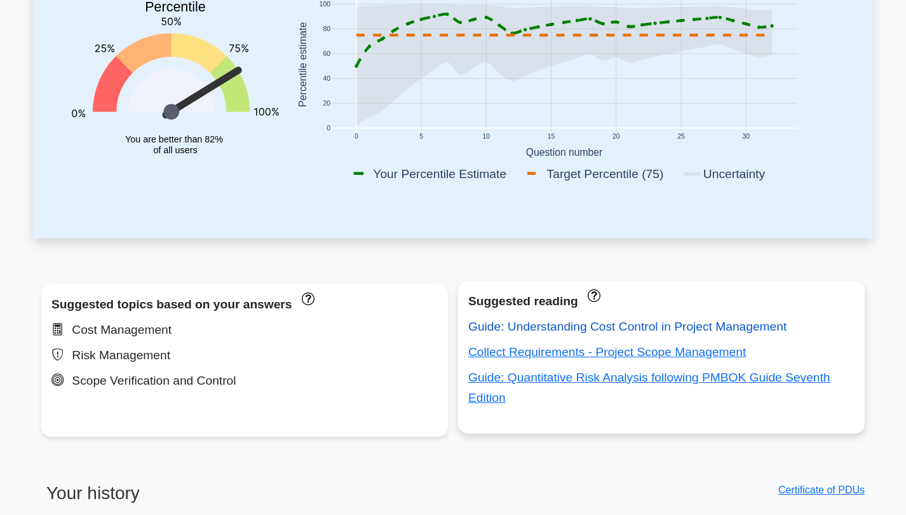
click at [656, 328] on link "Guide: Understanding Cost Control in Project Management" at bounding box center [627, 326] width 318 height 13
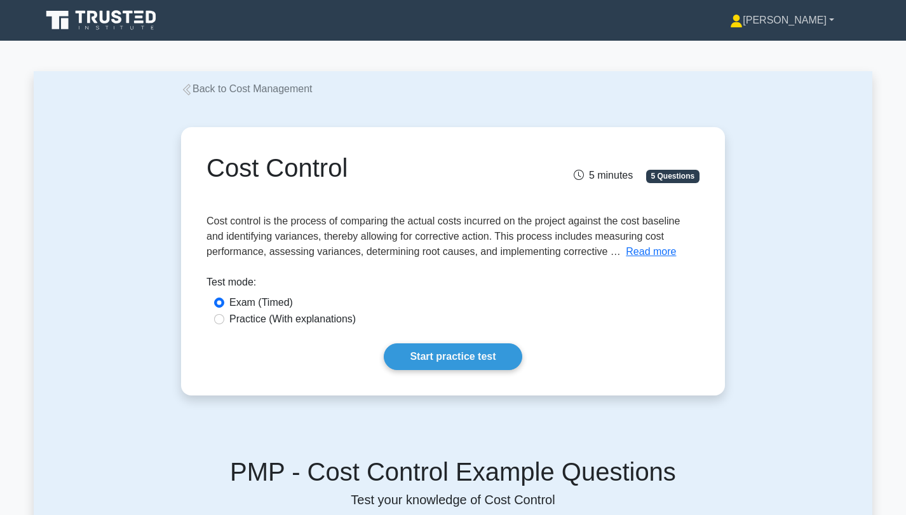
click at [792, 25] on link "[PERSON_NAME]" at bounding box center [781, 20] width 165 height 25
click at [793, 43] on link "Profile" at bounding box center [750, 50] width 100 height 20
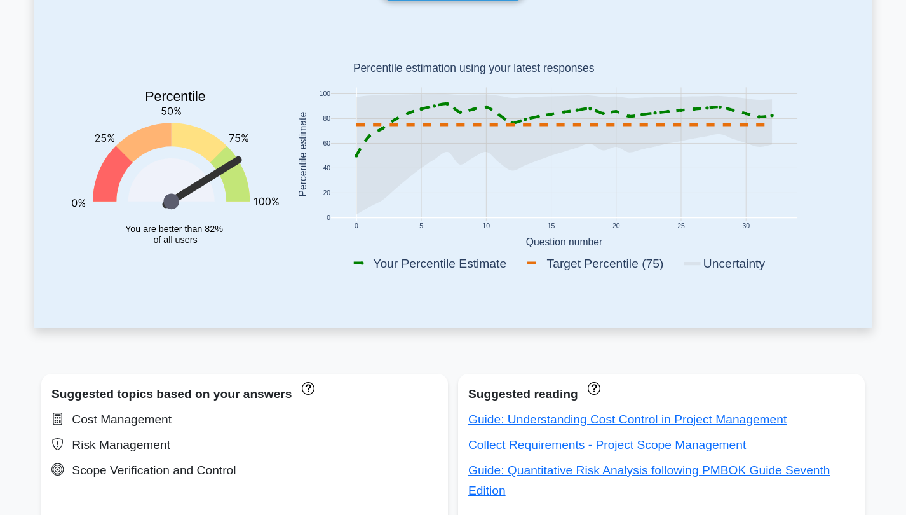
scroll to position [398, 0]
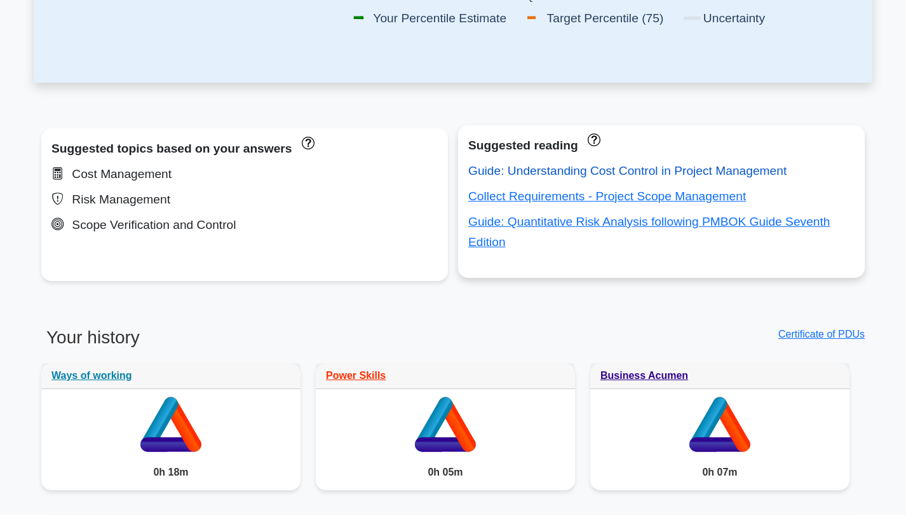
click at [518, 172] on link "Guide: Understanding Cost Control in Project Management" at bounding box center [627, 170] width 318 height 13
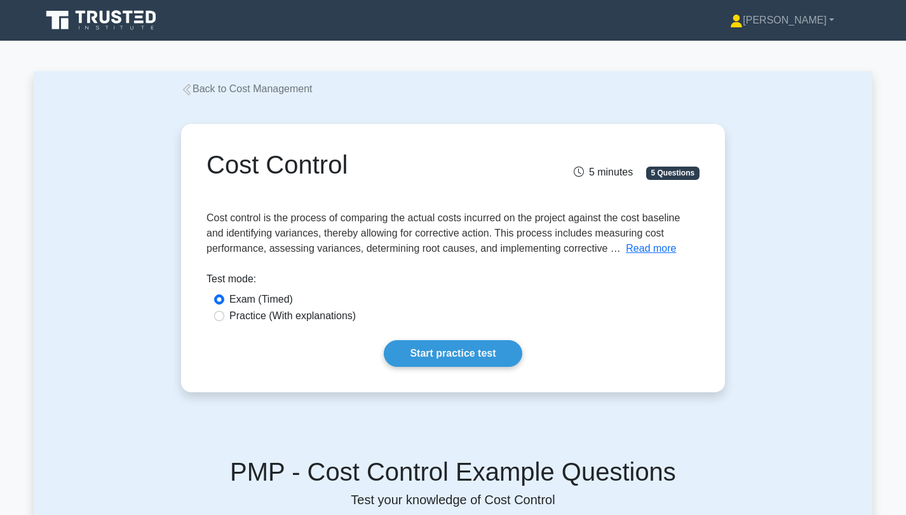
click at [253, 320] on label "Practice (With explanations)" at bounding box center [292, 315] width 126 height 15
click at [224, 320] on input "Practice (With explanations)" at bounding box center [219, 316] width 10 height 10
radio input "true"
click at [447, 351] on link "Start practice test" at bounding box center [453, 353] width 138 height 27
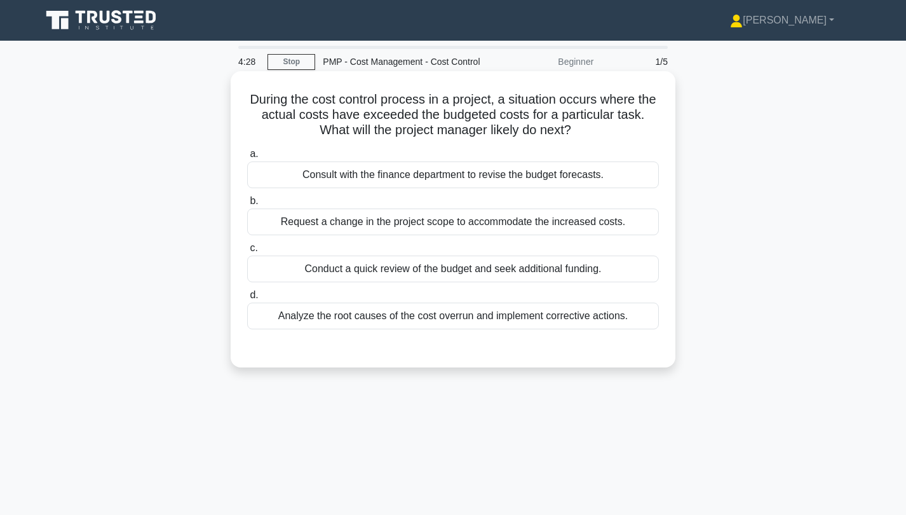
click at [411, 316] on div "Analyze the root causes of the cost overrun and implement corrective actions." at bounding box center [453, 315] width 412 height 27
click at [247, 299] on input "d. Analyze the root causes of the cost overrun and implement corrective actions." at bounding box center [247, 295] width 0 height 8
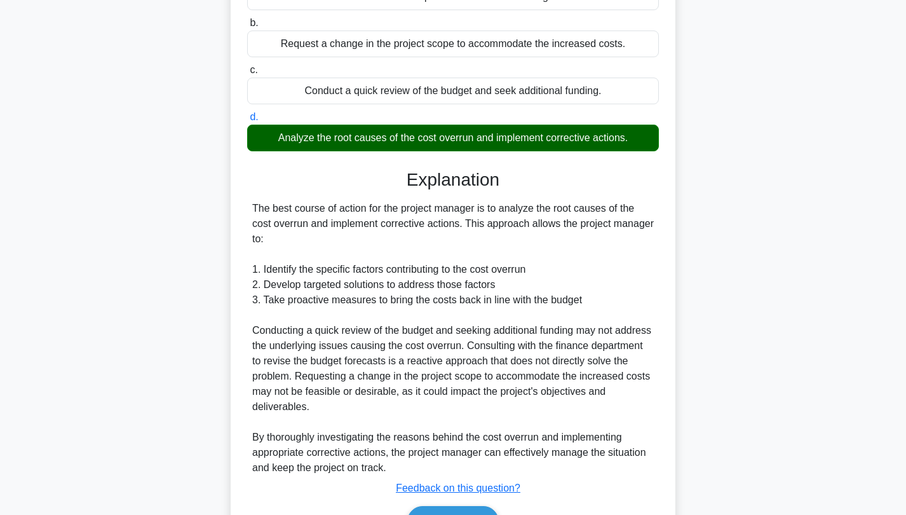
scroll to position [253, 0]
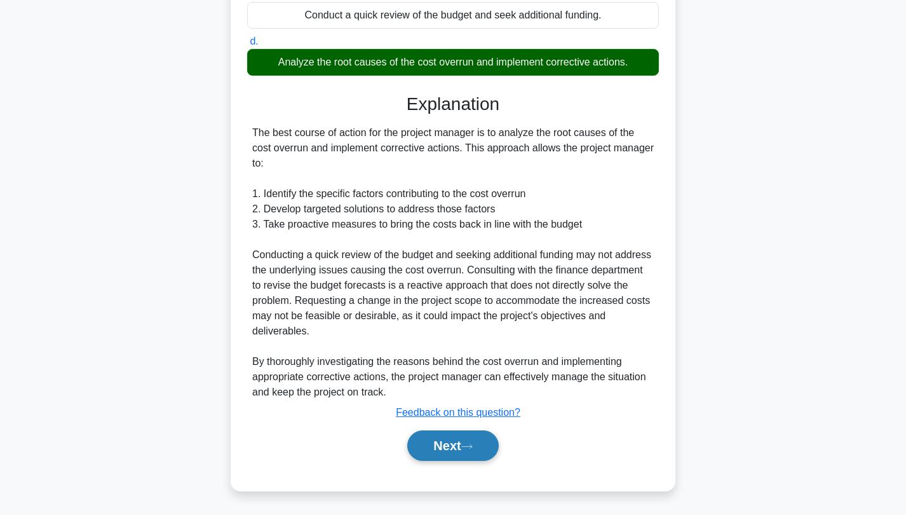
click at [449, 447] on button "Next" at bounding box center [452, 445] width 91 height 30
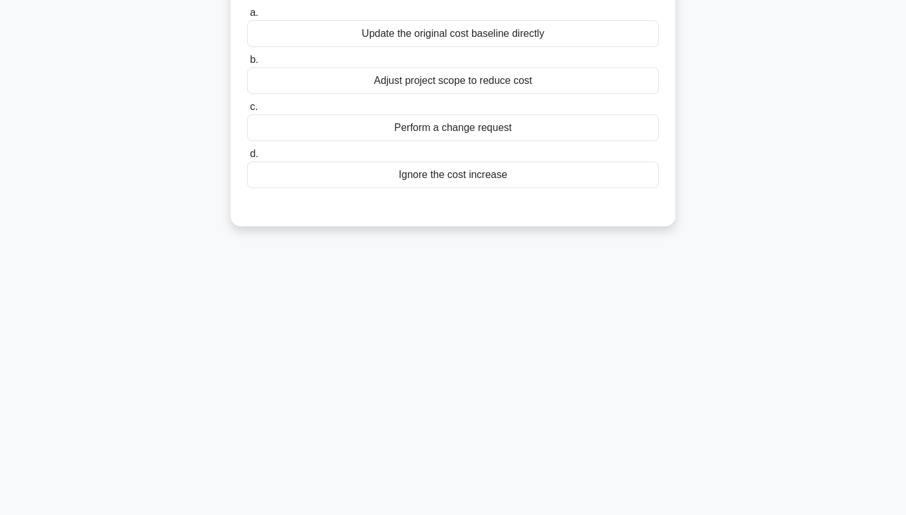
scroll to position [0, 0]
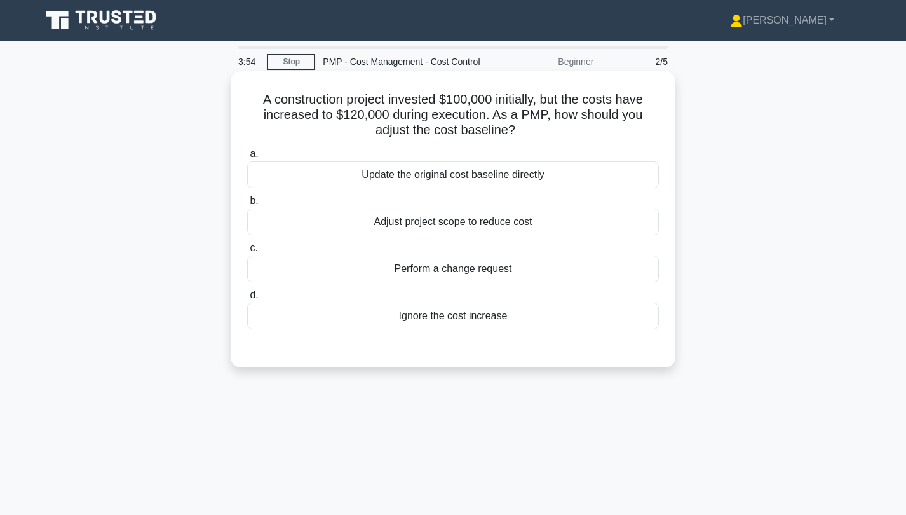
click at [450, 272] on div "Perform a change request" at bounding box center [453, 268] width 412 height 27
click at [247, 252] on input "c. Perform a change request" at bounding box center [247, 248] width 0 height 8
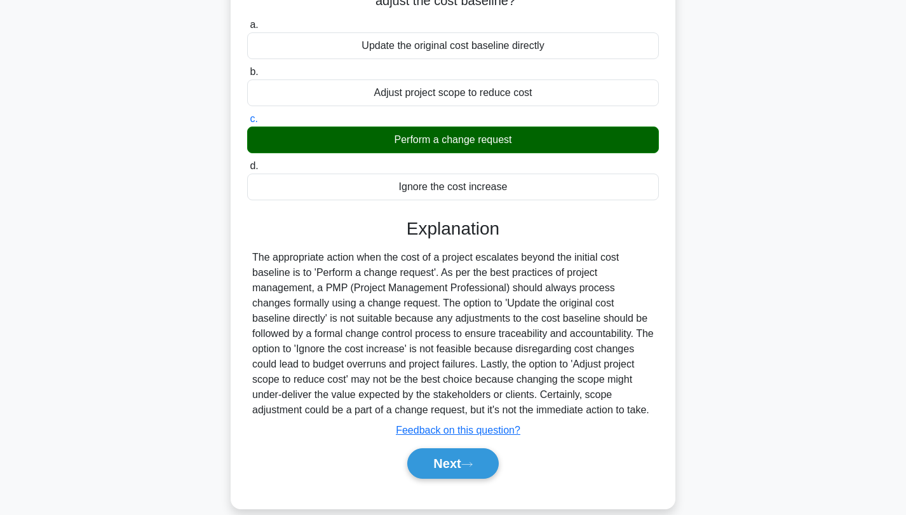
scroll to position [172, 0]
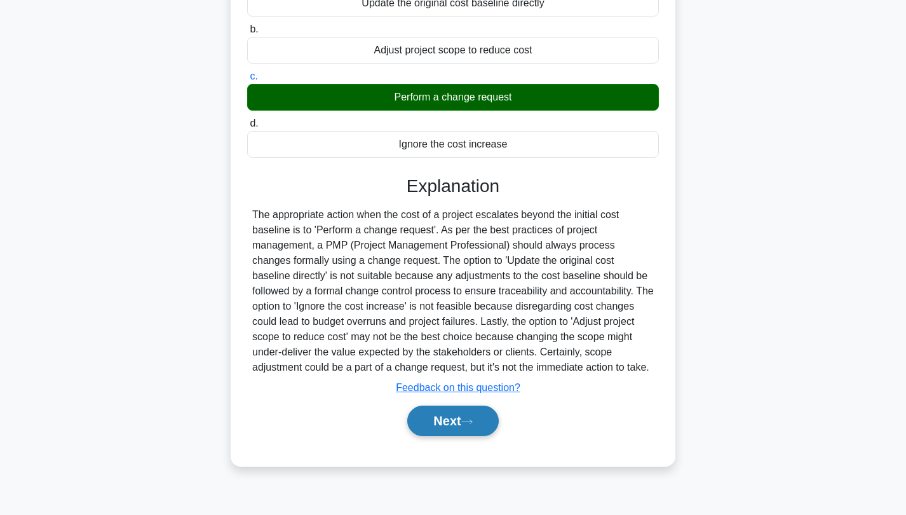
click at [471, 419] on icon at bounding box center [466, 421] width 11 height 7
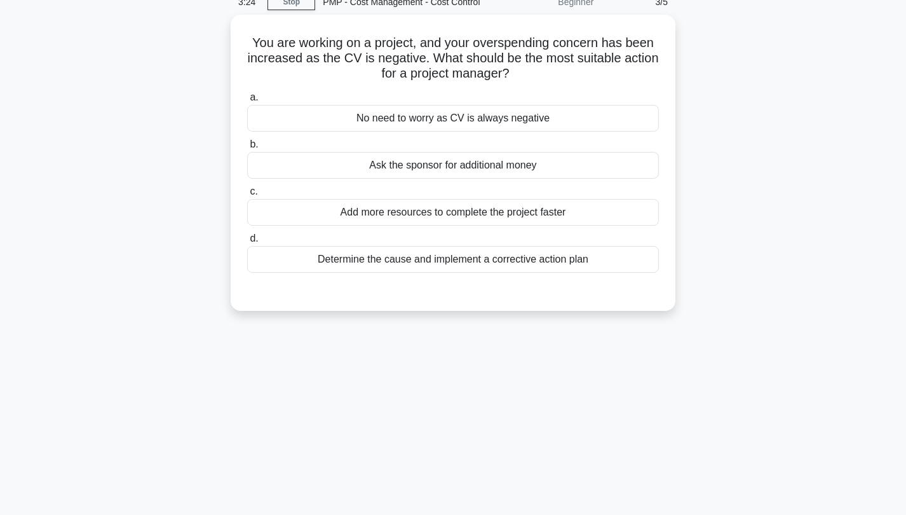
scroll to position [0, 0]
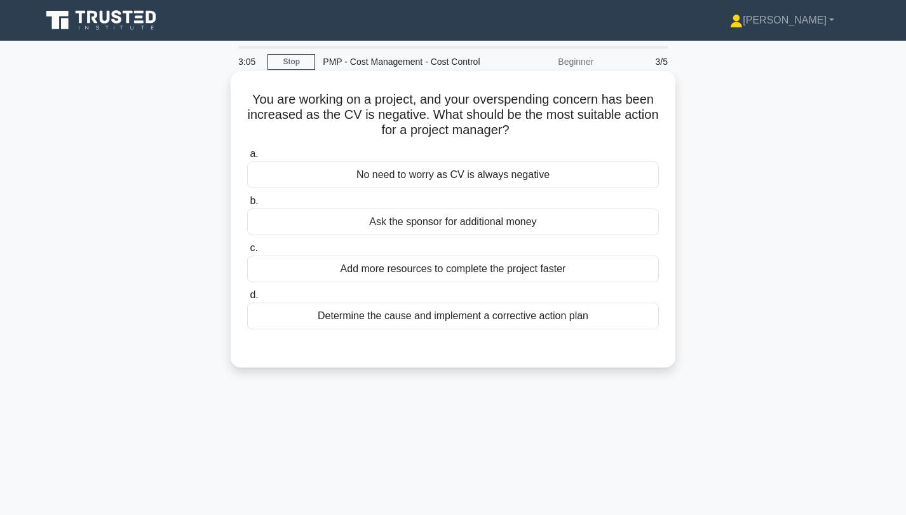
click at [480, 320] on div "Determine the cause and implement a corrective action plan" at bounding box center [453, 315] width 412 height 27
click at [247, 299] on input "d. Determine the cause and implement a corrective action plan" at bounding box center [247, 295] width 0 height 8
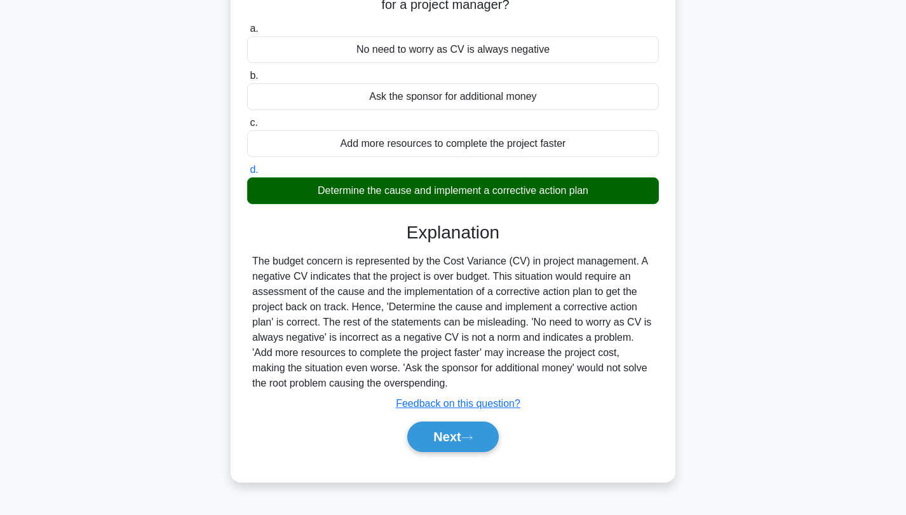
scroll to position [138, 0]
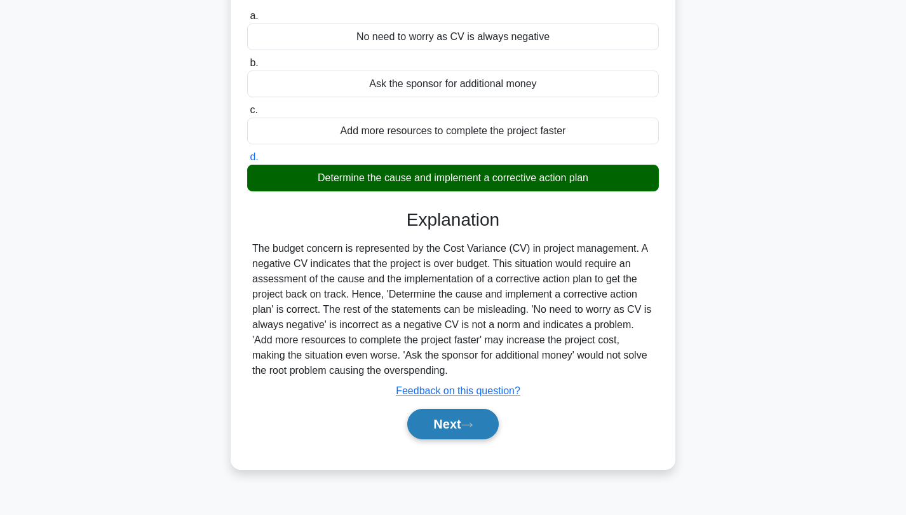
click at [490, 426] on button "Next" at bounding box center [452, 424] width 91 height 30
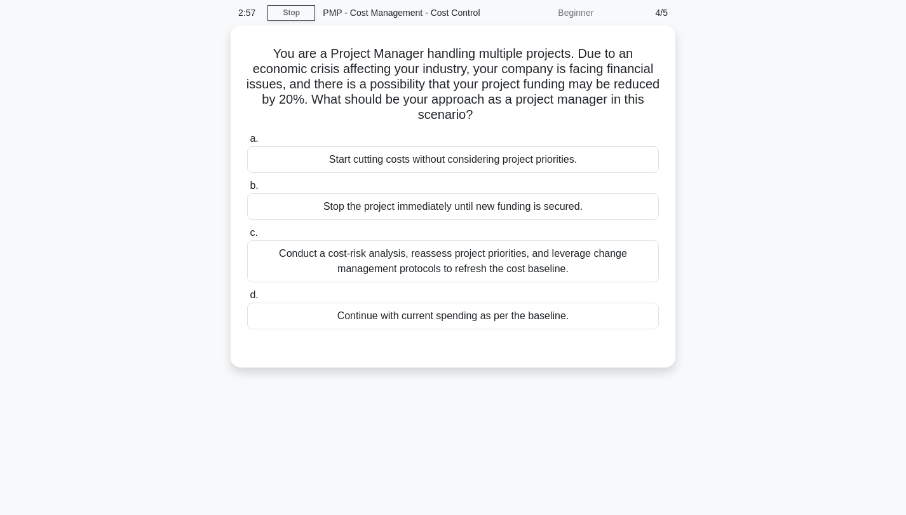
scroll to position [0, 0]
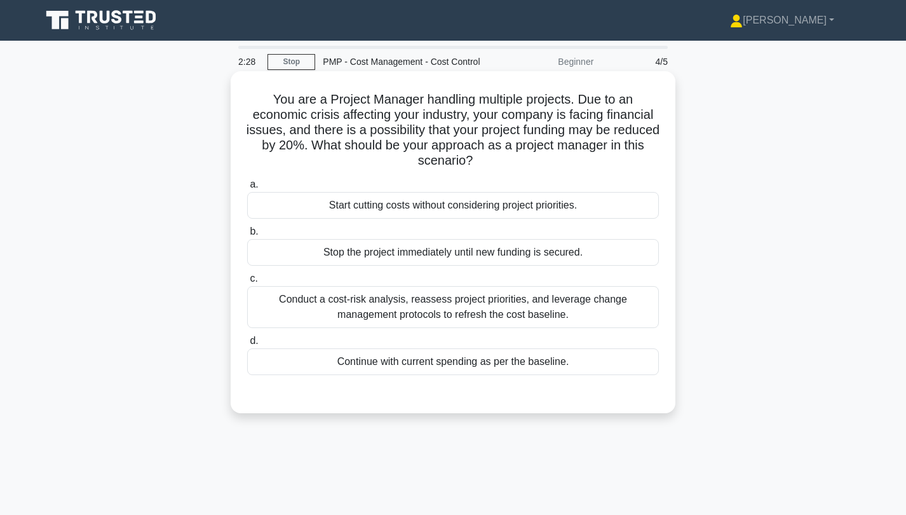
click at [503, 309] on div "Conduct a cost-risk analysis, reassess project priorities, and leverage change …" at bounding box center [453, 307] width 412 height 42
click at [247, 283] on input "c. Conduct a cost-risk analysis, reassess project priorities, and leverage chan…" at bounding box center [247, 278] width 0 height 8
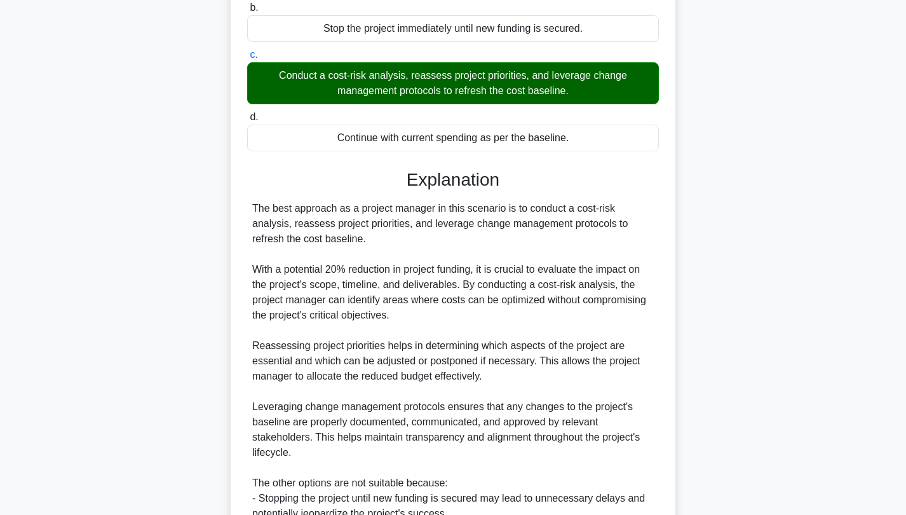
scroll to position [421, 0]
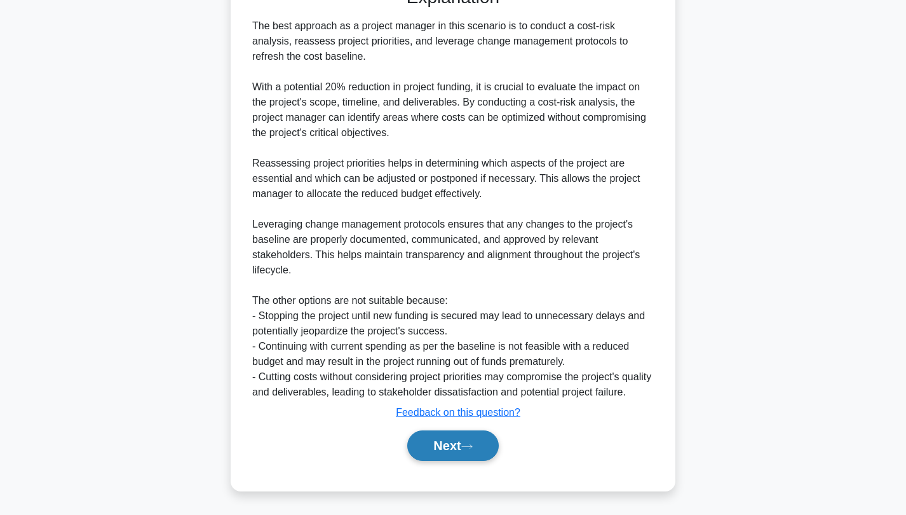
click at [482, 441] on button "Next" at bounding box center [452, 445] width 91 height 30
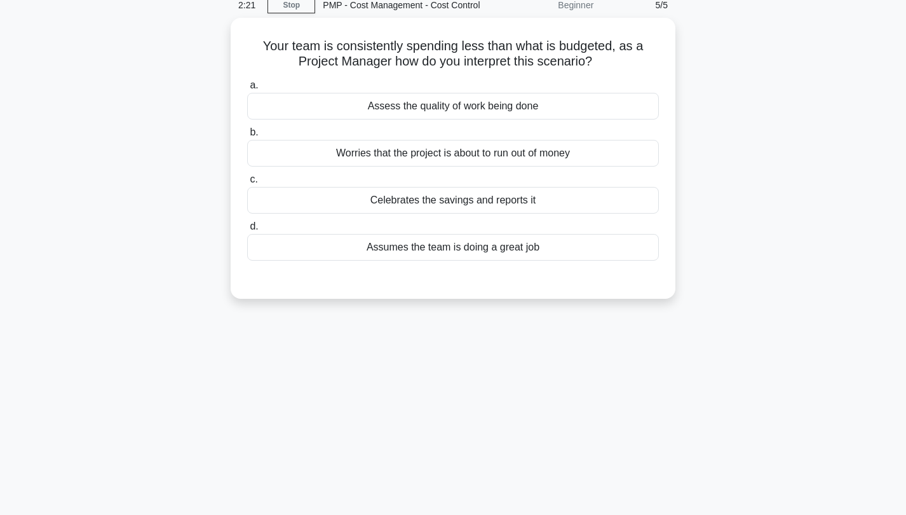
scroll to position [0, 0]
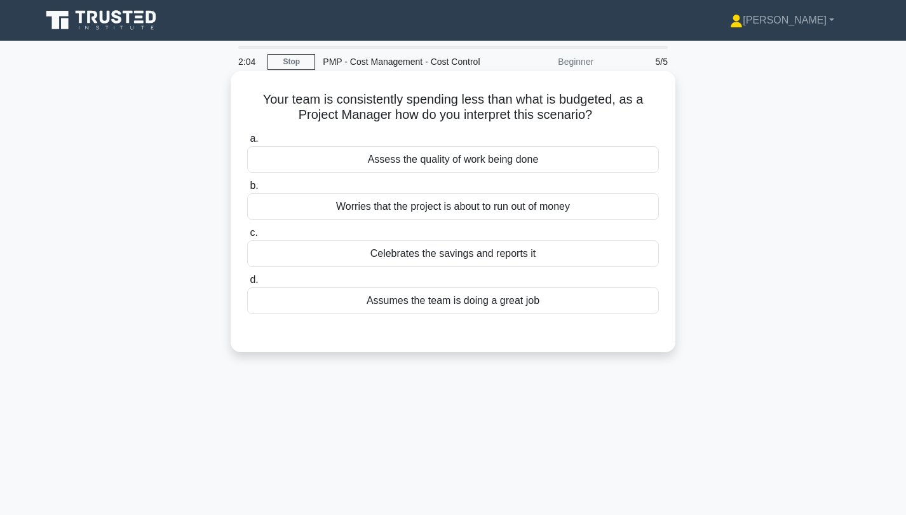
click at [505, 159] on div "Assess the quality of work being done" at bounding box center [453, 159] width 412 height 27
click at [247, 143] on input "a. Assess the quality of work being done" at bounding box center [247, 139] width 0 height 8
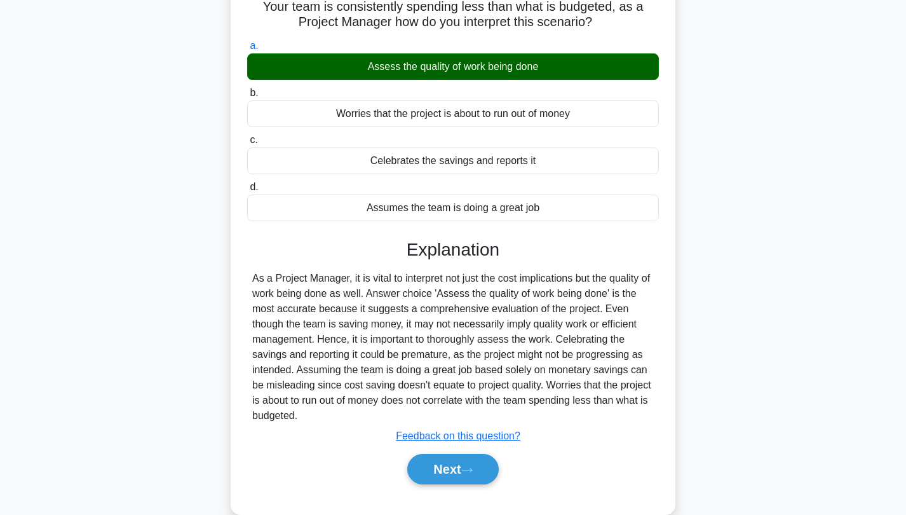
scroll to position [172, 0]
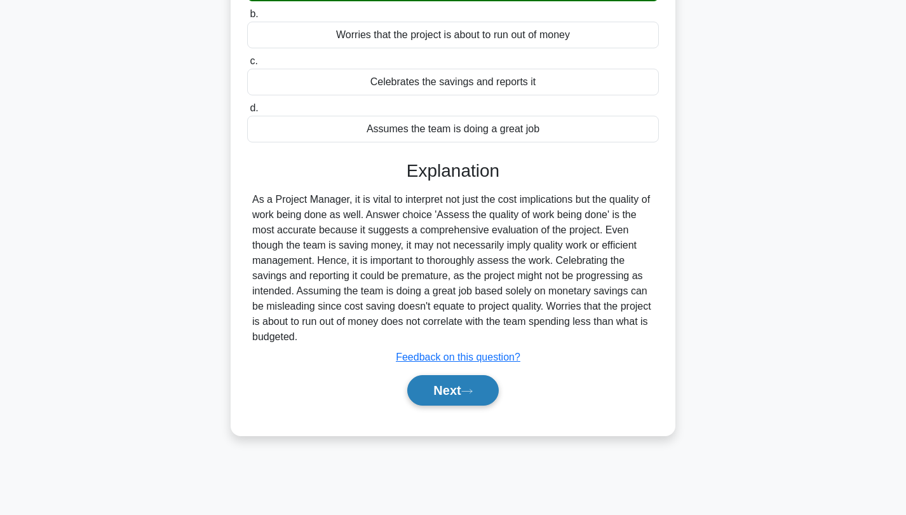
click at [485, 390] on button "Next" at bounding box center [452, 390] width 91 height 30
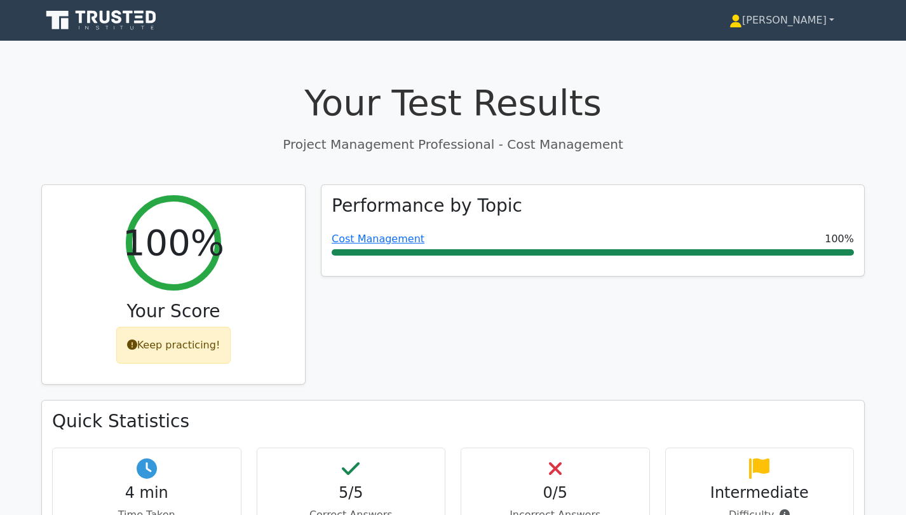
click at [807, 20] on link "[PERSON_NAME]" at bounding box center [782, 20] width 166 height 25
click at [797, 51] on link "Profile" at bounding box center [749, 50] width 100 height 20
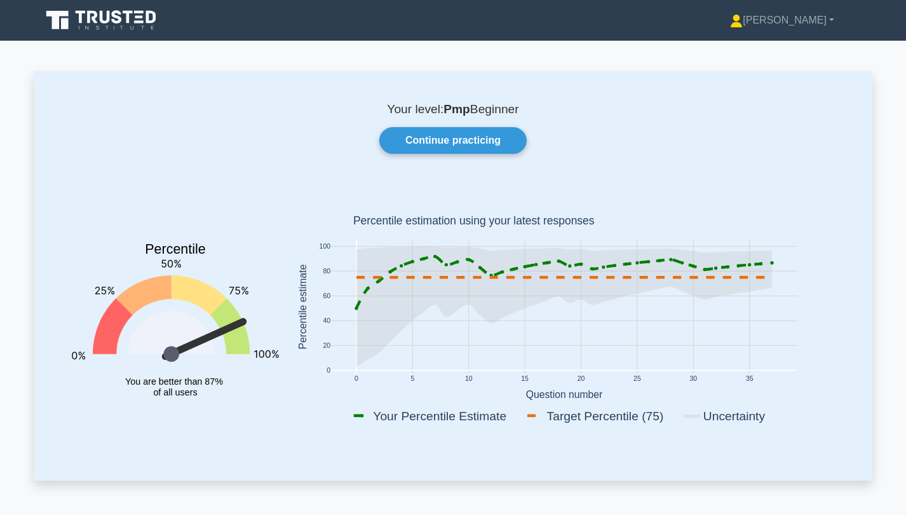
click at [486, 110] on p "Your level: Pmp Beginner" at bounding box center [453, 109] width 778 height 15
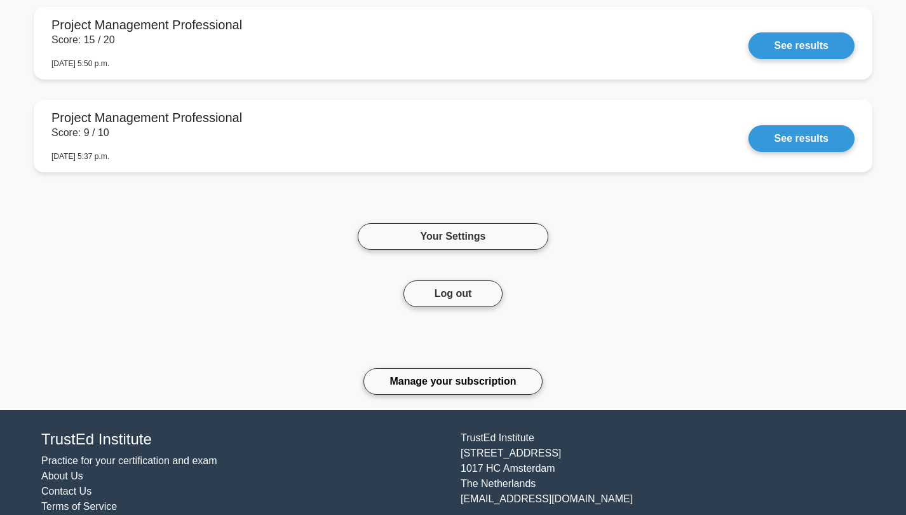
scroll to position [905, 0]
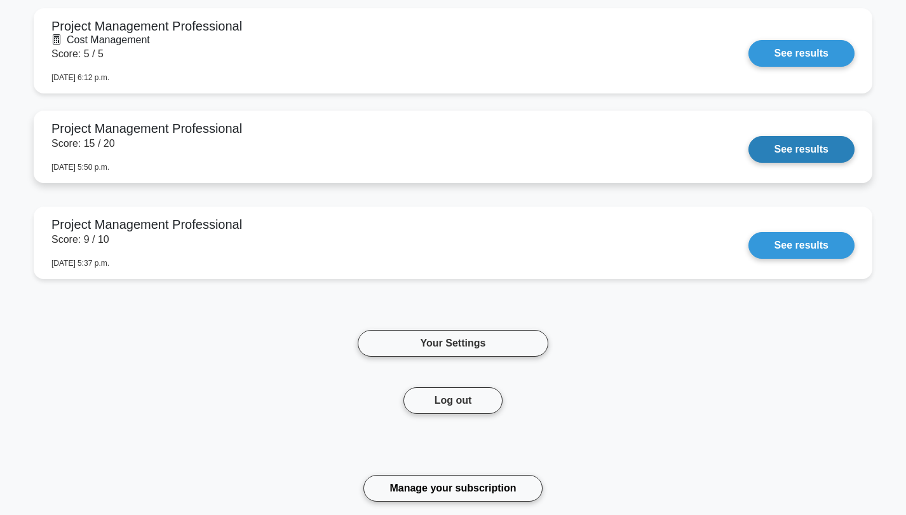
click at [772, 153] on link "See results" at bounding box center [801, 149] width 106 height 27
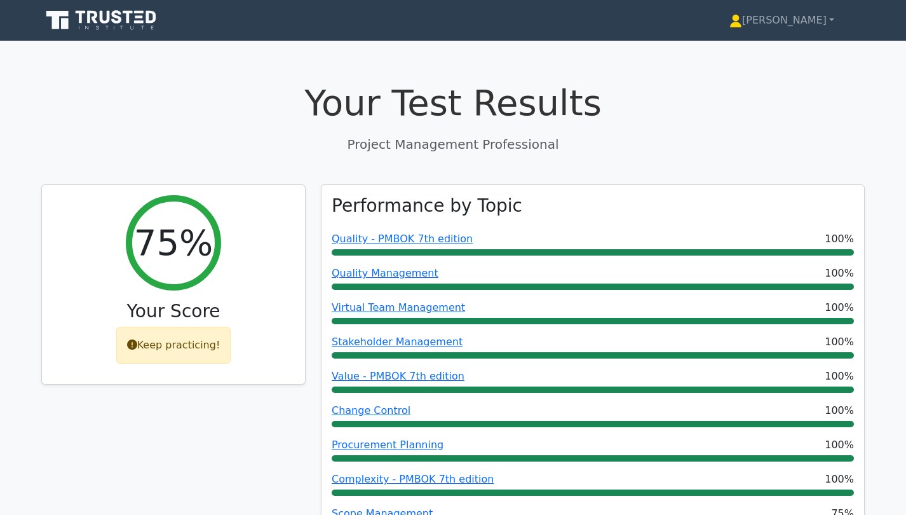
click at [139, 17] on icon at bounding box center [140, 17] width 8 height 3
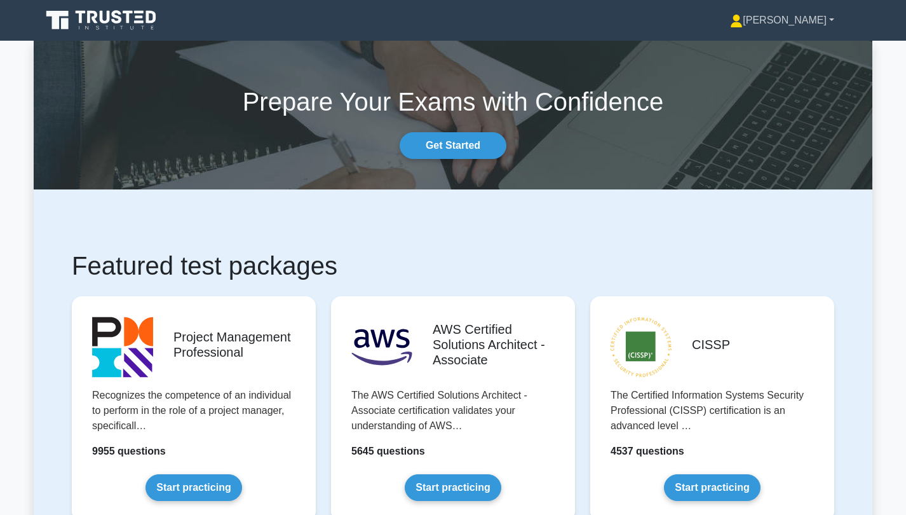
click at [829, 22] on link "[PERSON_NAME]" at bounding box center [781, 20] width 165 height 25
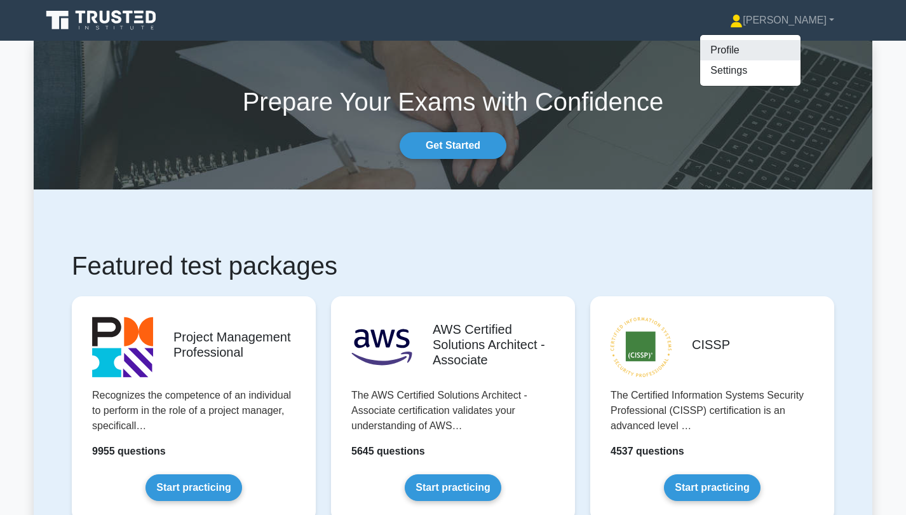
click at [800, 44] on link "Profile" at bounding box center [750, 50] width 100 height 20
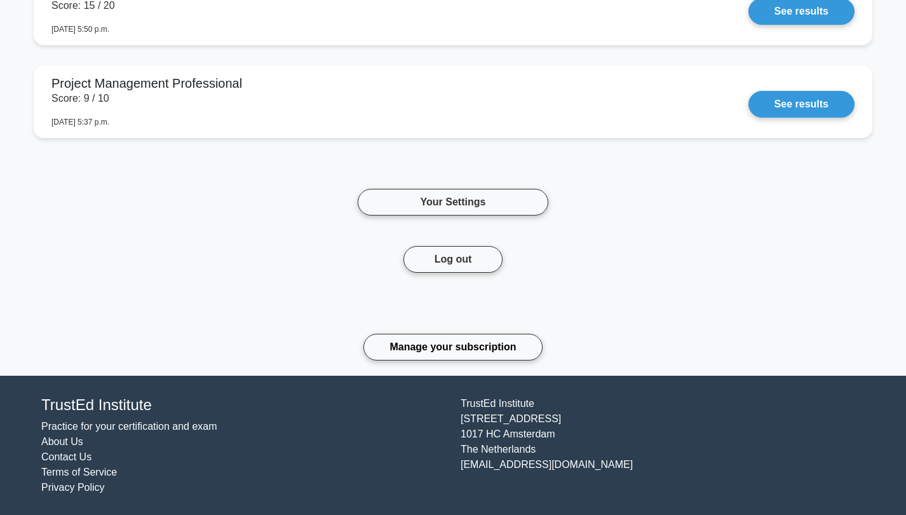
scroll to position [649, 0]
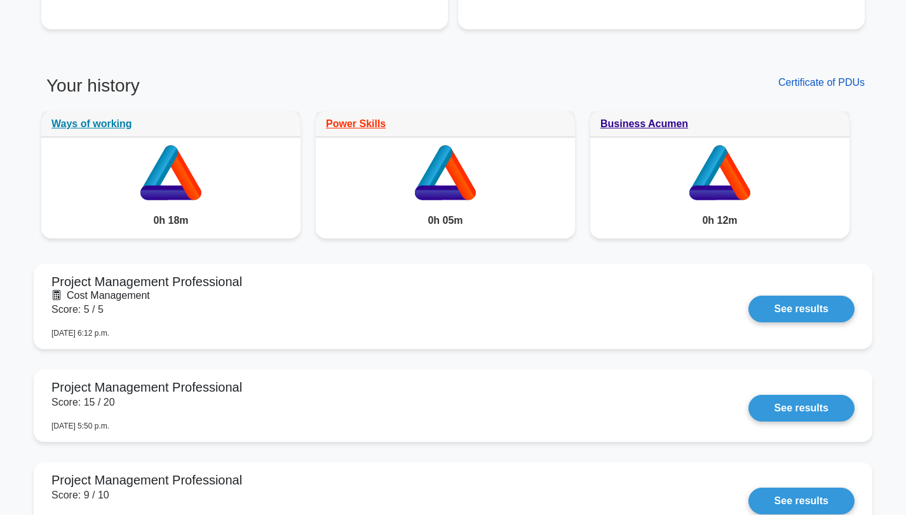
click at [848, 82] on link "Certificate of PDUs" at bounding box center [821, 82] width 86 height 11
